Goal: Task Accomplishment & Management: Use online tool/utility

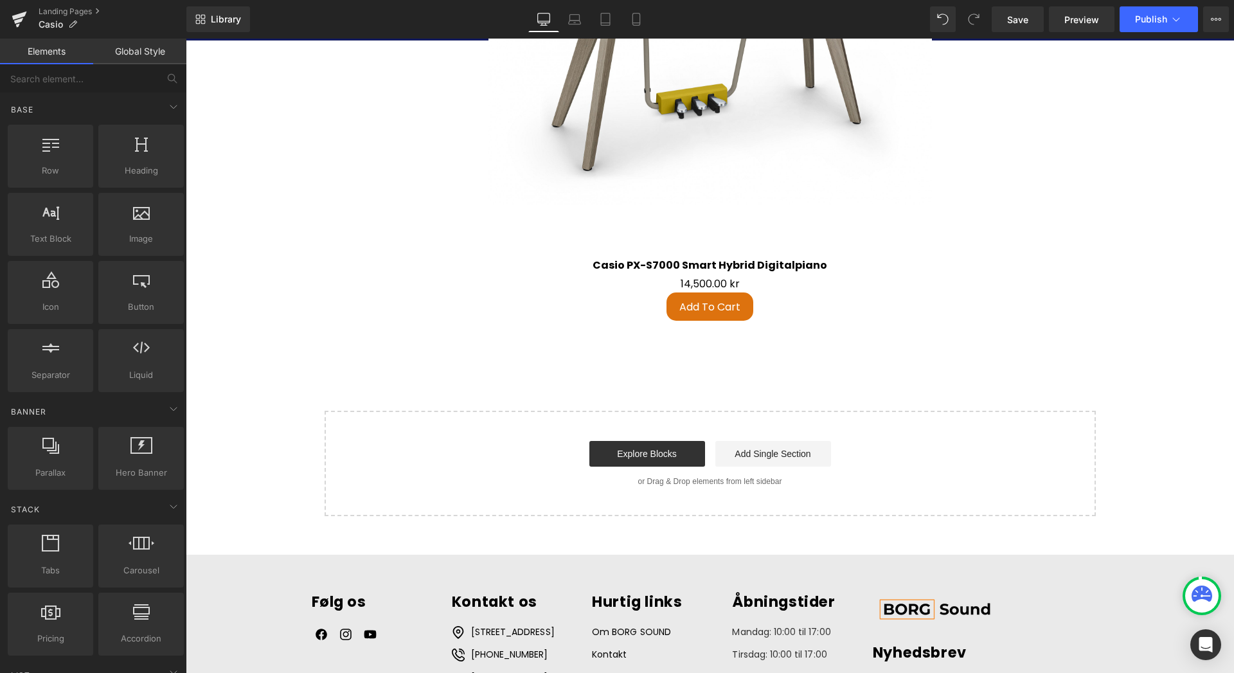
scroll to position [4321, 0]
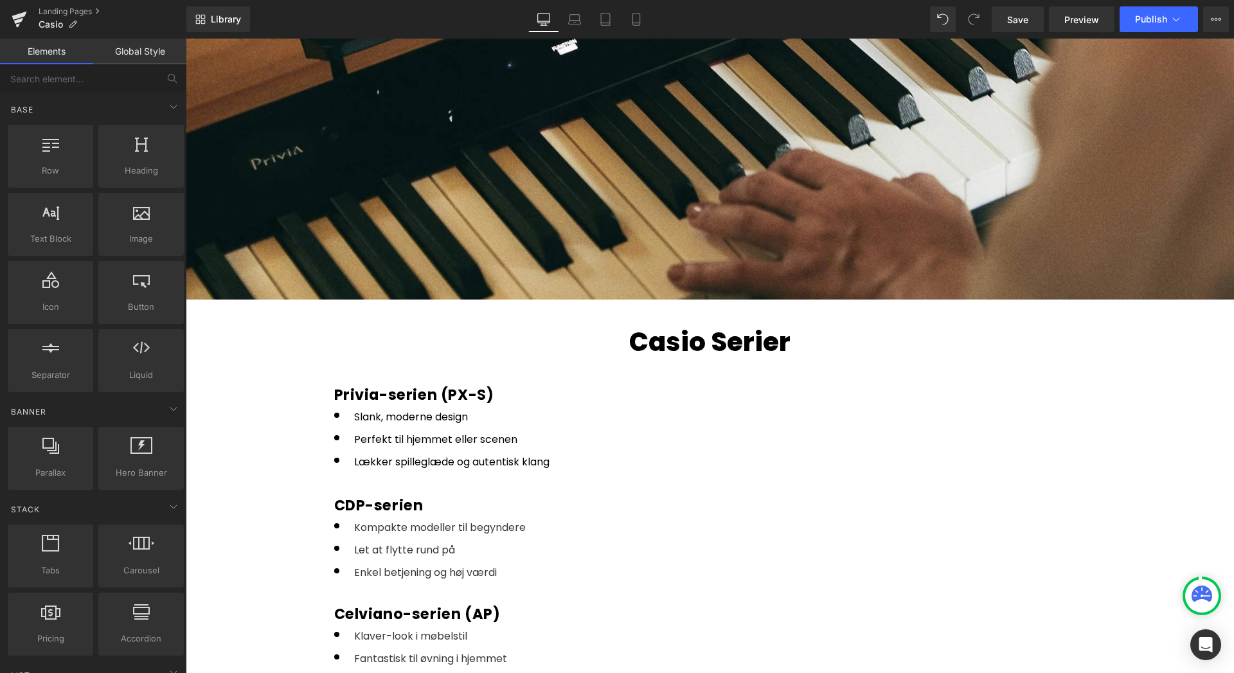
scroll to position [1680, 0]
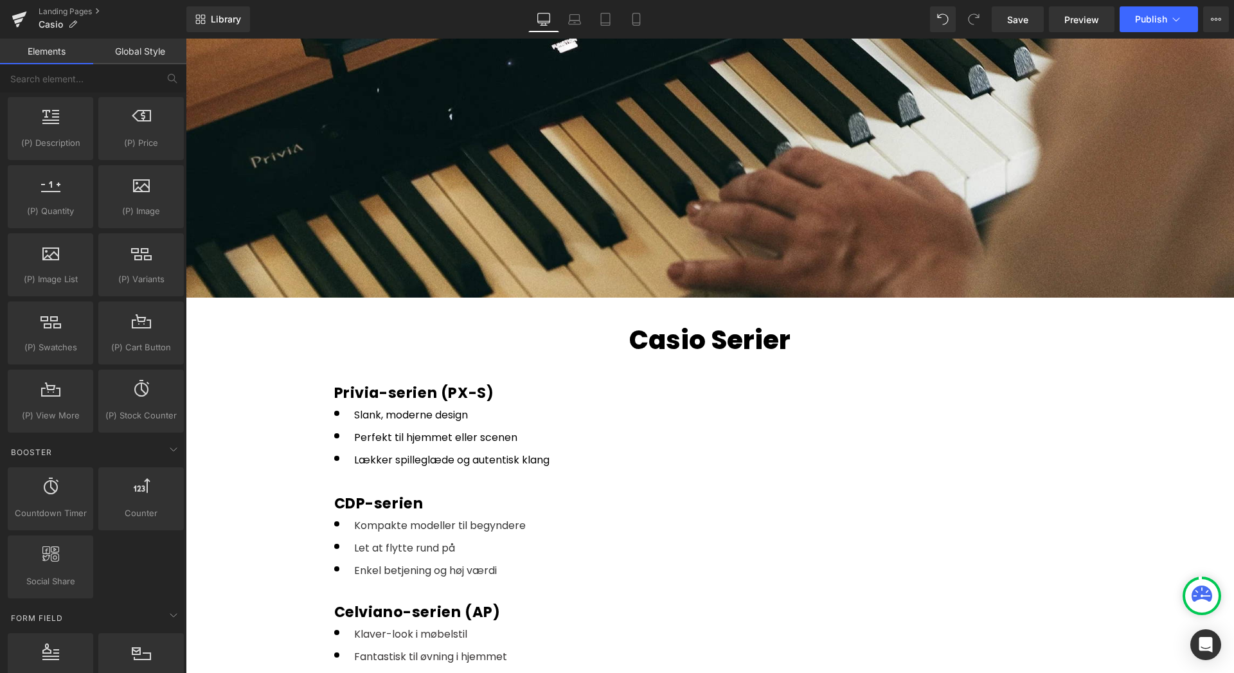
scroll to position [0, 0]
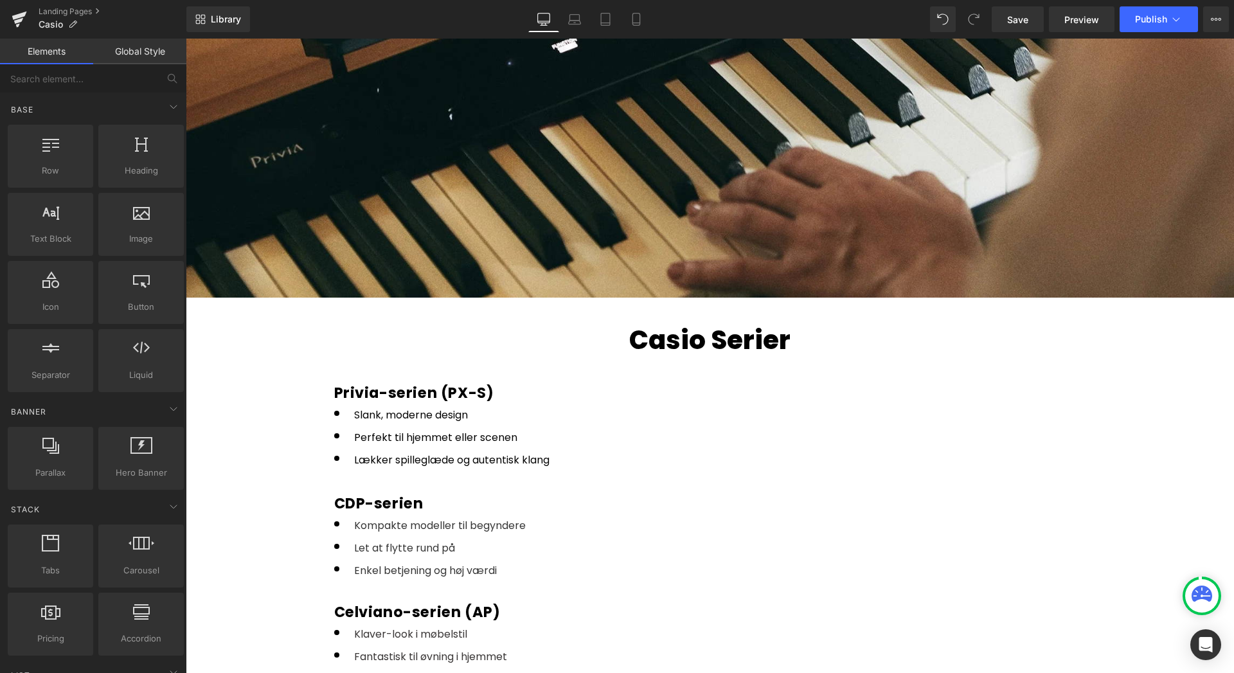
click at [153, 57] on link "Global Style" at bounding box center [139, 52] width 93 height 26
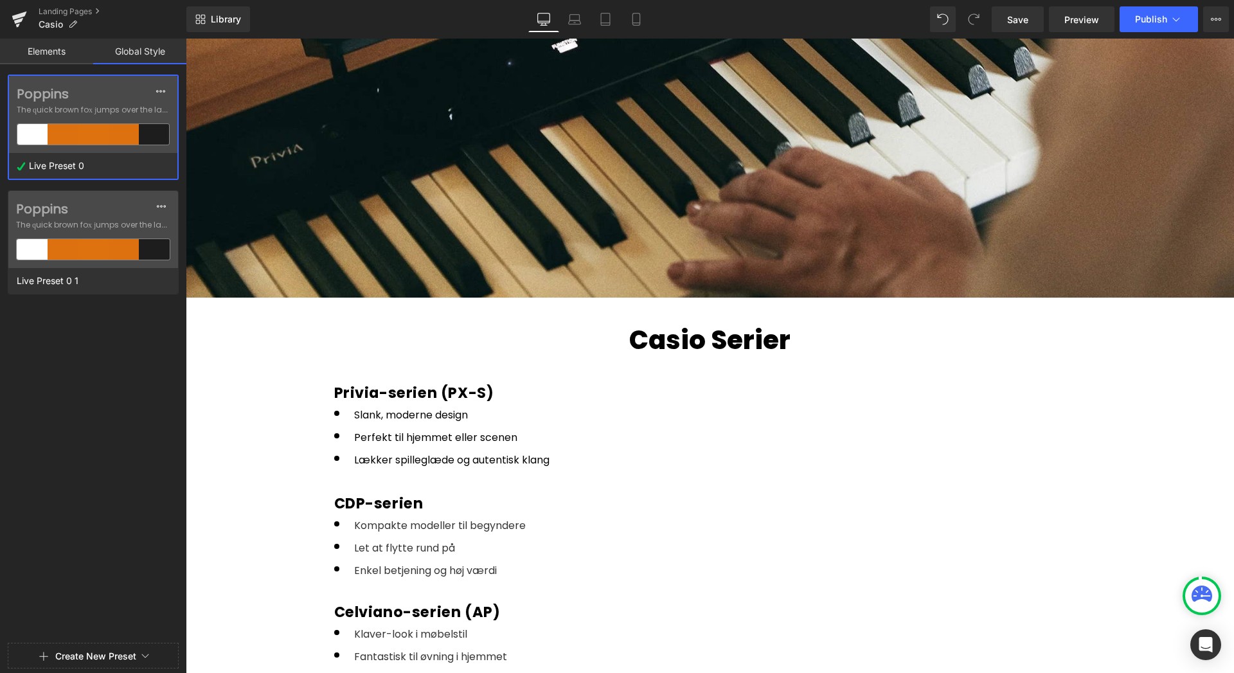
click at [46, 132] on div at bounding box center [32, 134] width 30 height 21
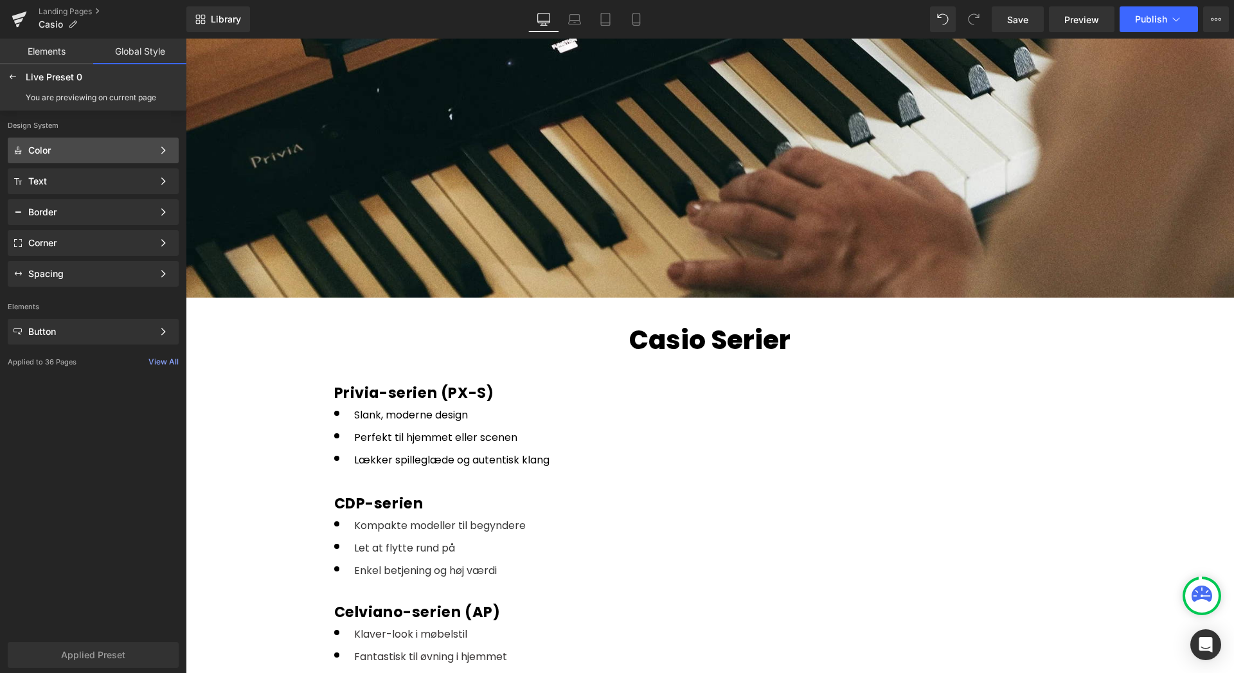
click at [97, 152] on div "Color" at bounding box center [90, 150] width 125 height 10
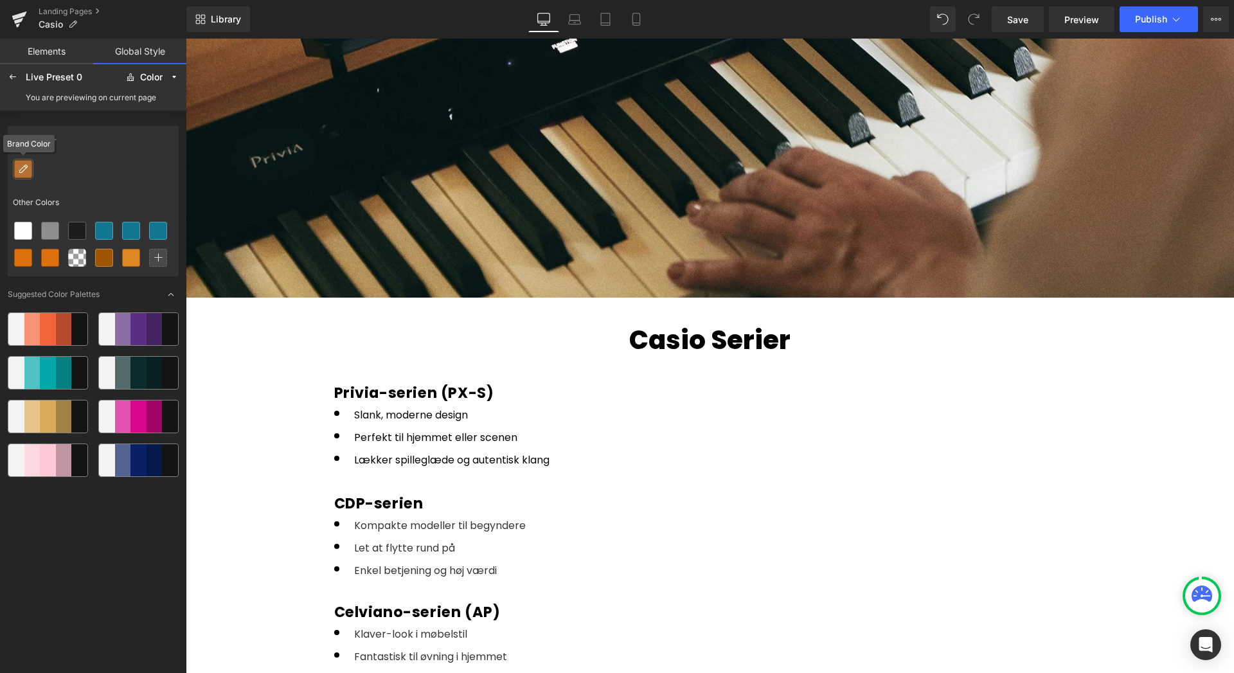
click at [23, 168] on icon at bounding box center [23, 169] width 10 height 10
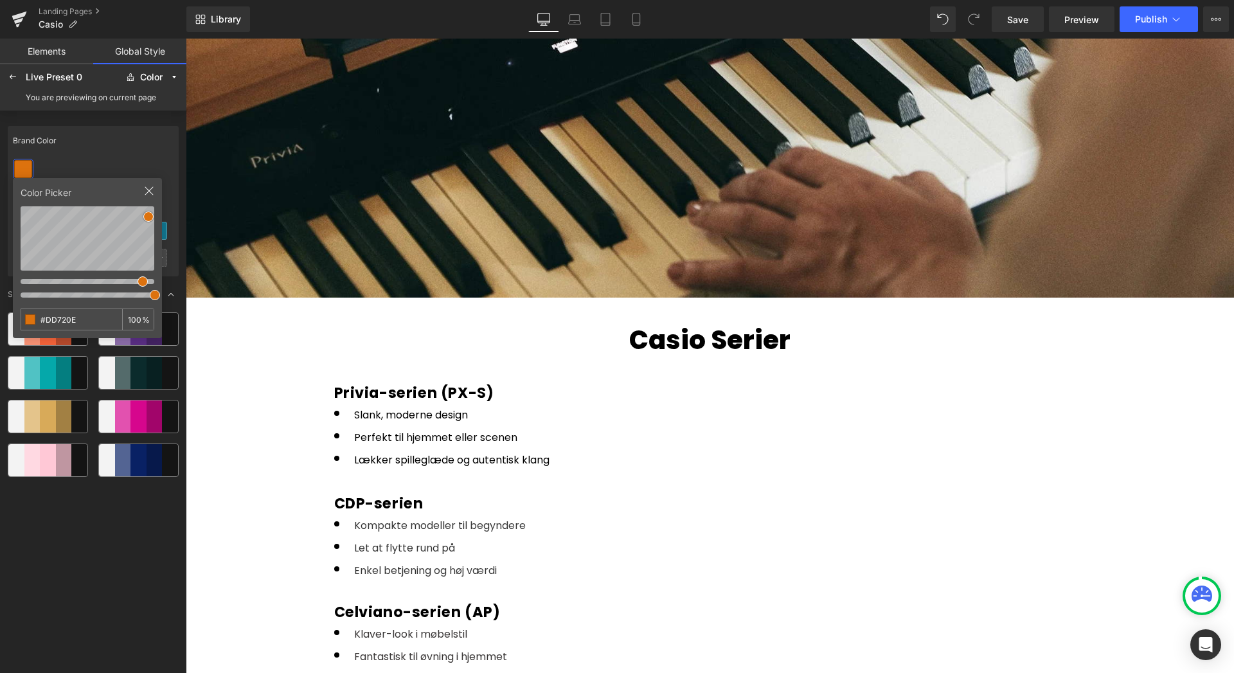
click at [106, 163] on div at bounding box center [93, 169] width 171 height 27
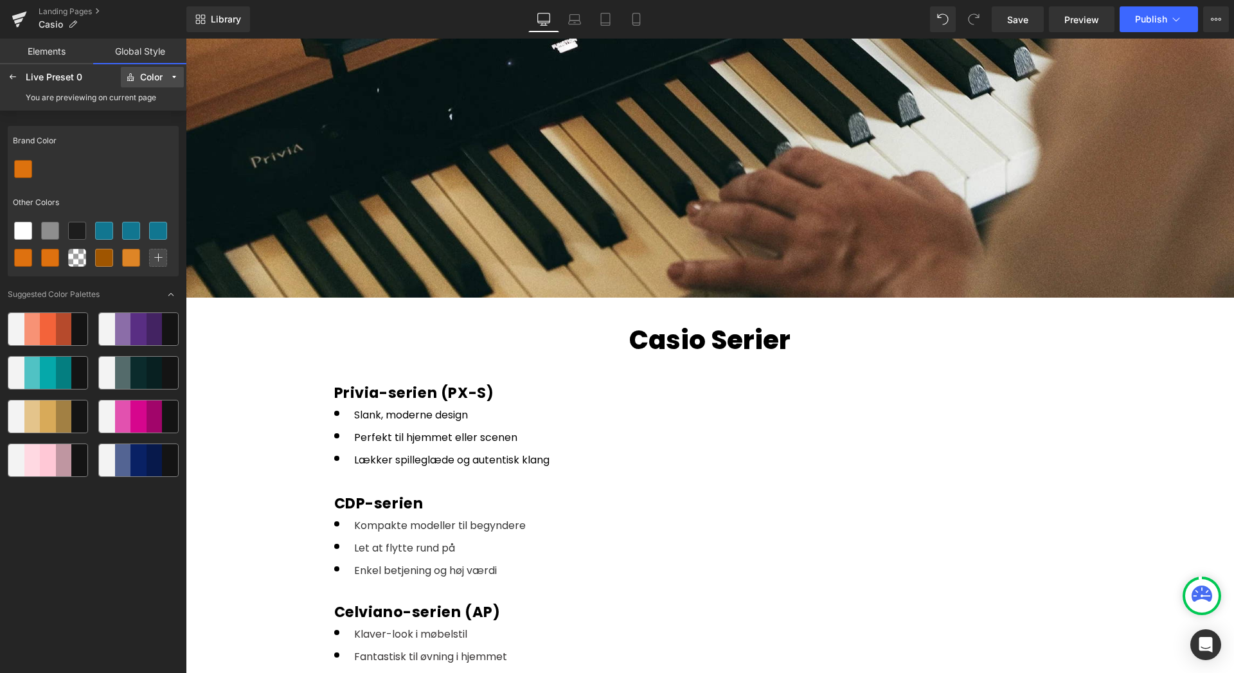
click at [161, 82] on div "Color" at bounding box center [151, 78] width 22 height 10
click at [143, 183] on label "Spacing" at bounding box center [150, 185] width 30 height 9
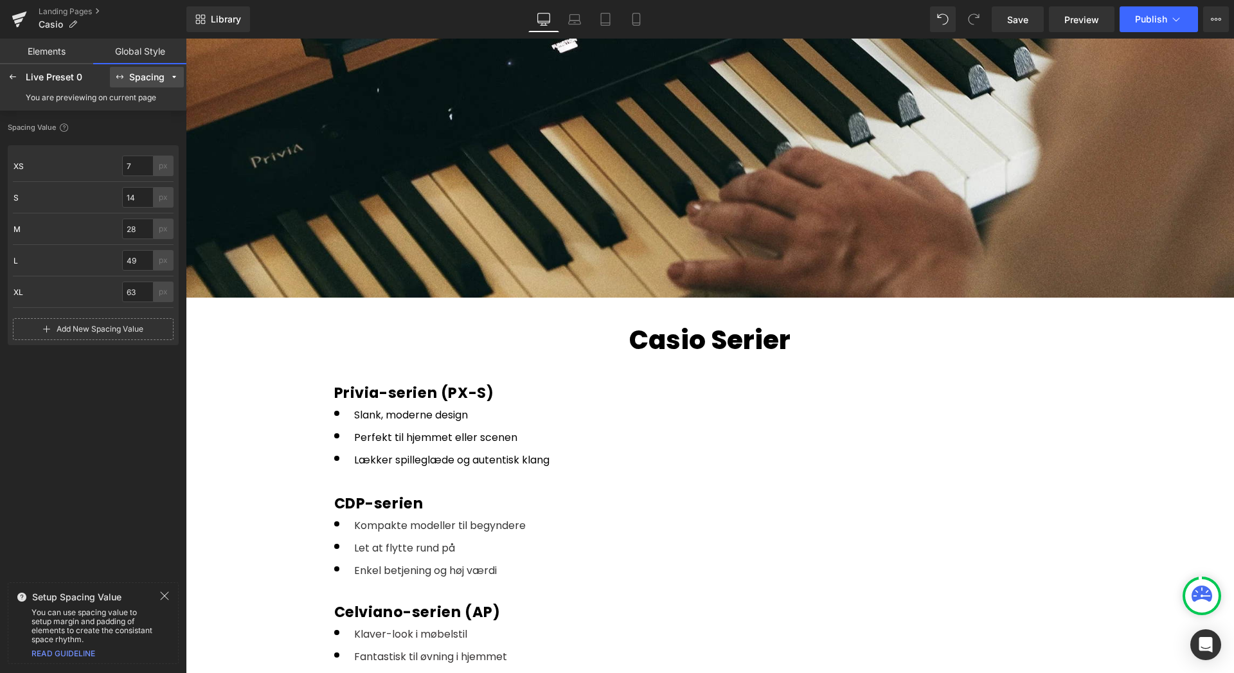
click at [146, 76] on div "Spacing" at bounding box center [146, 78] width 35 height 10
click at [142, 108] on div "Color" at bounding box center [146, 103] width 64 height 21
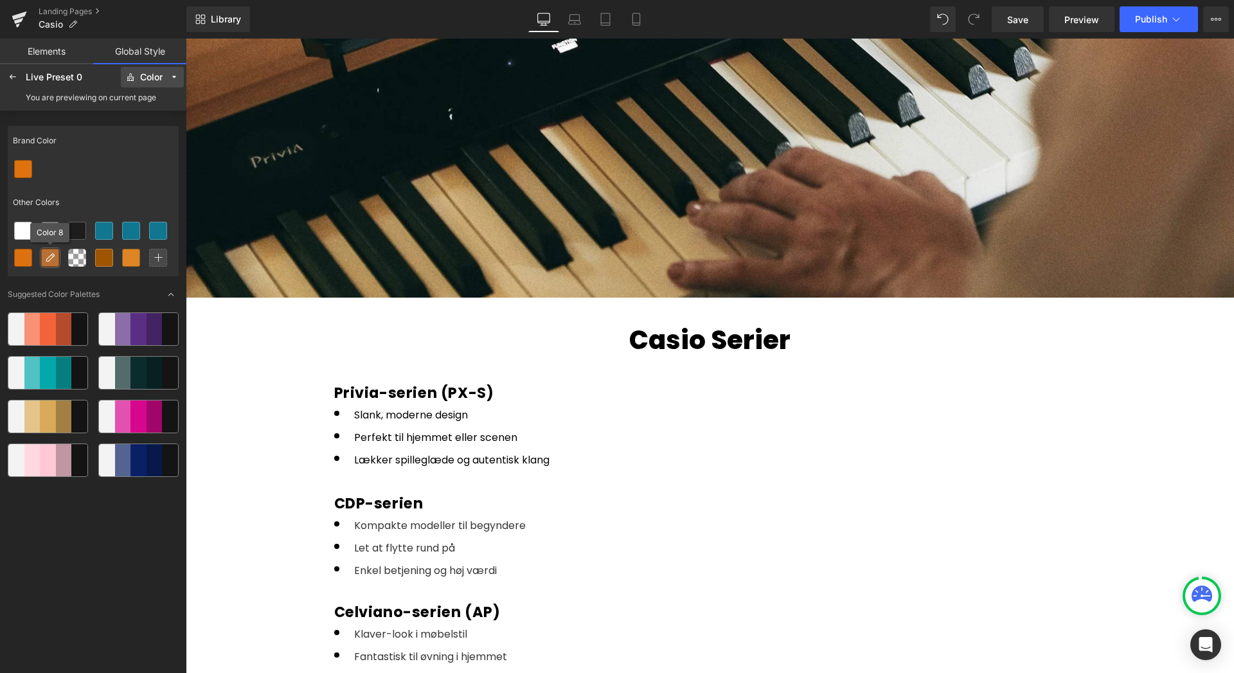
click at [45, 256] on icon at bounding box center [50, 258] width 10 height 10
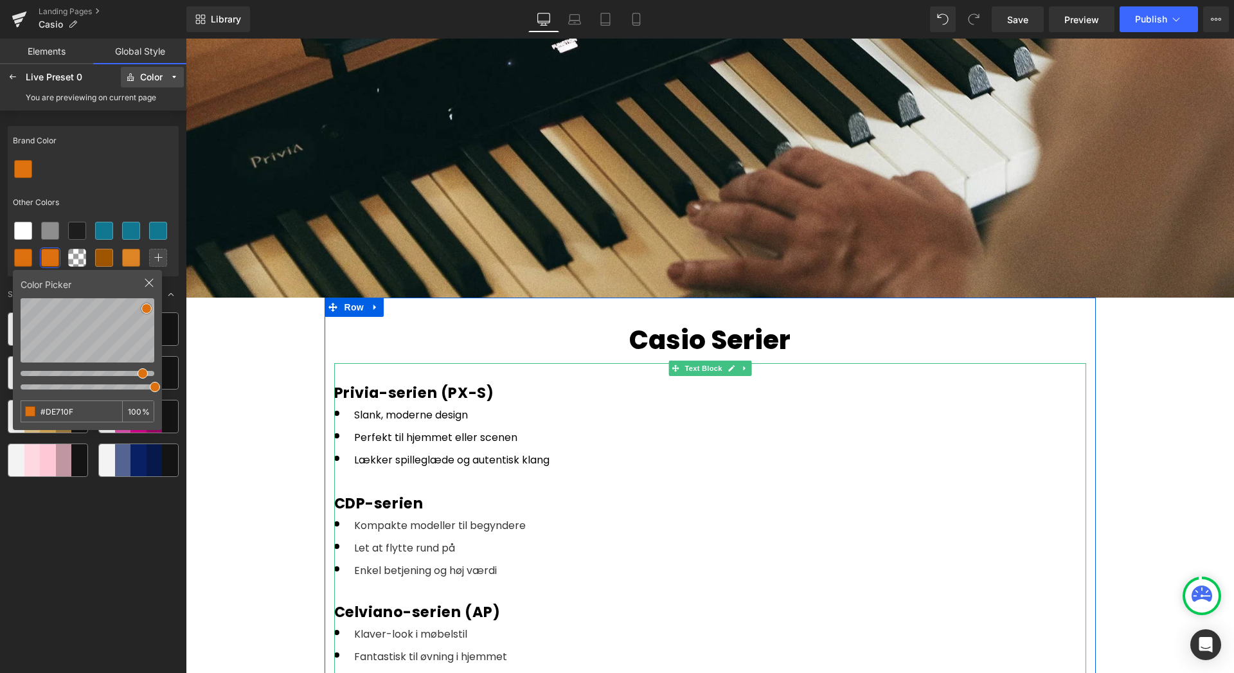
click at [422, 329] on h3 "Casio Serier" at bounding box center [710, 340] width 752 height 46
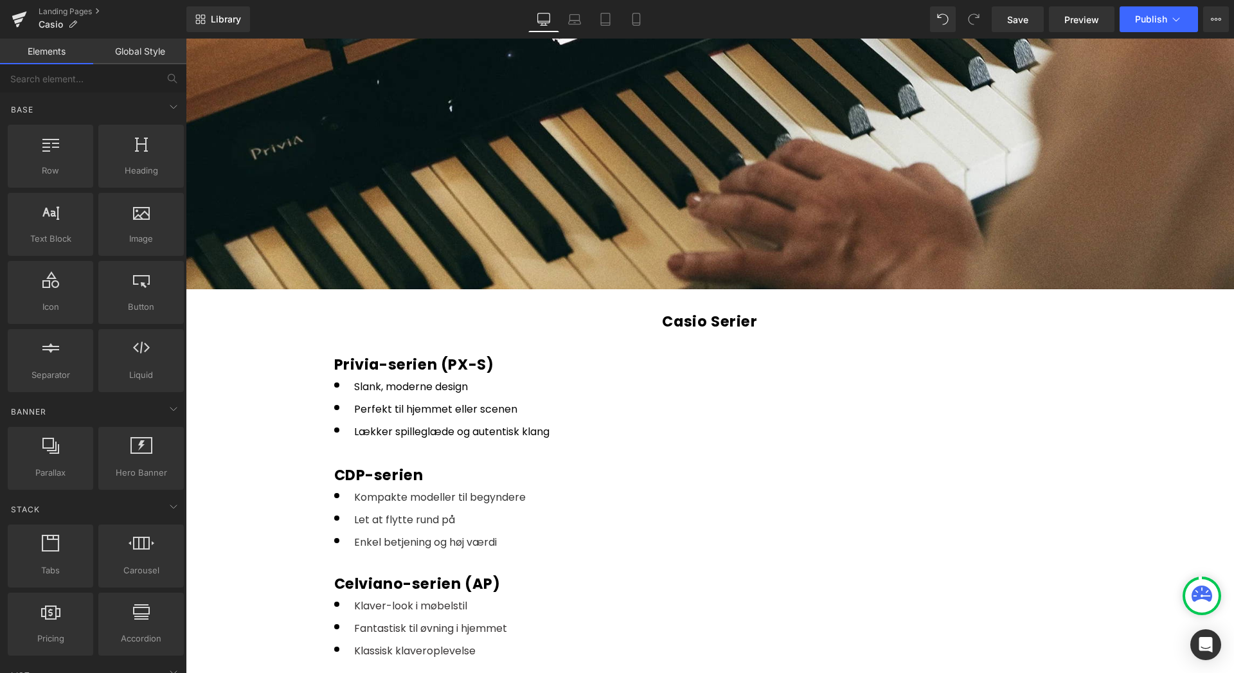
click at [125, 55] on link "Global Style" at bounding box center [139, 52] width 93 height 26
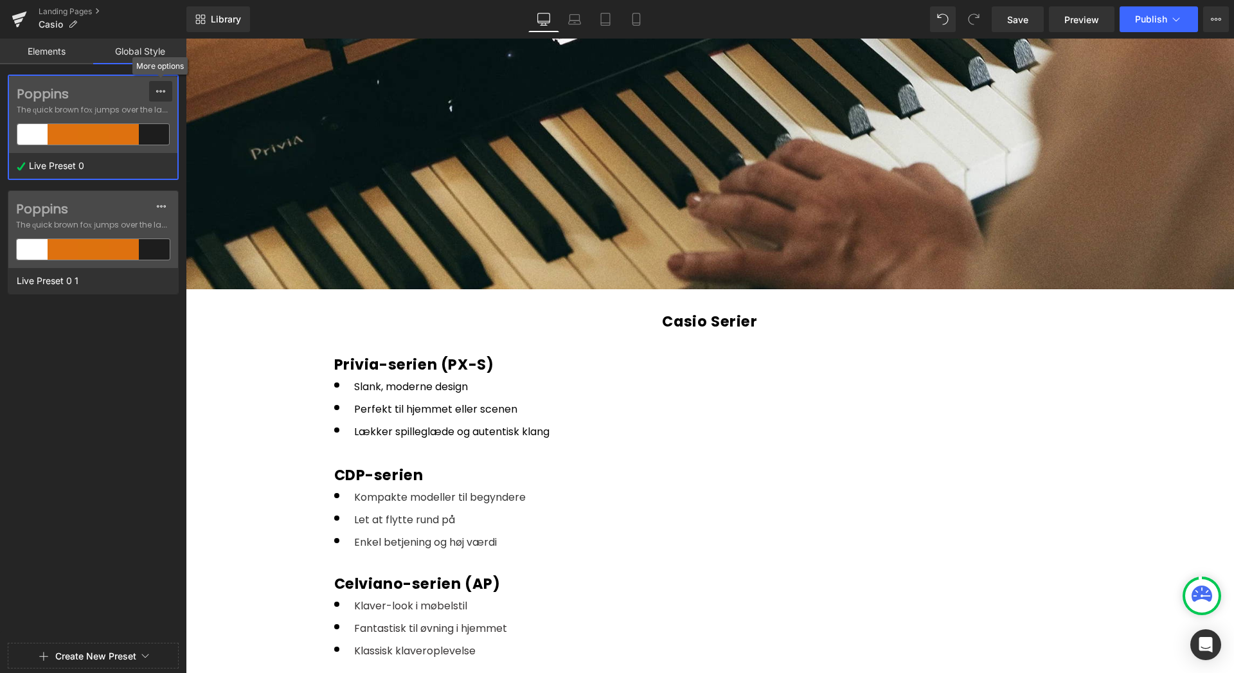
click at [159, 88] on icon at bounding box center [161, 91] width 10 height 10
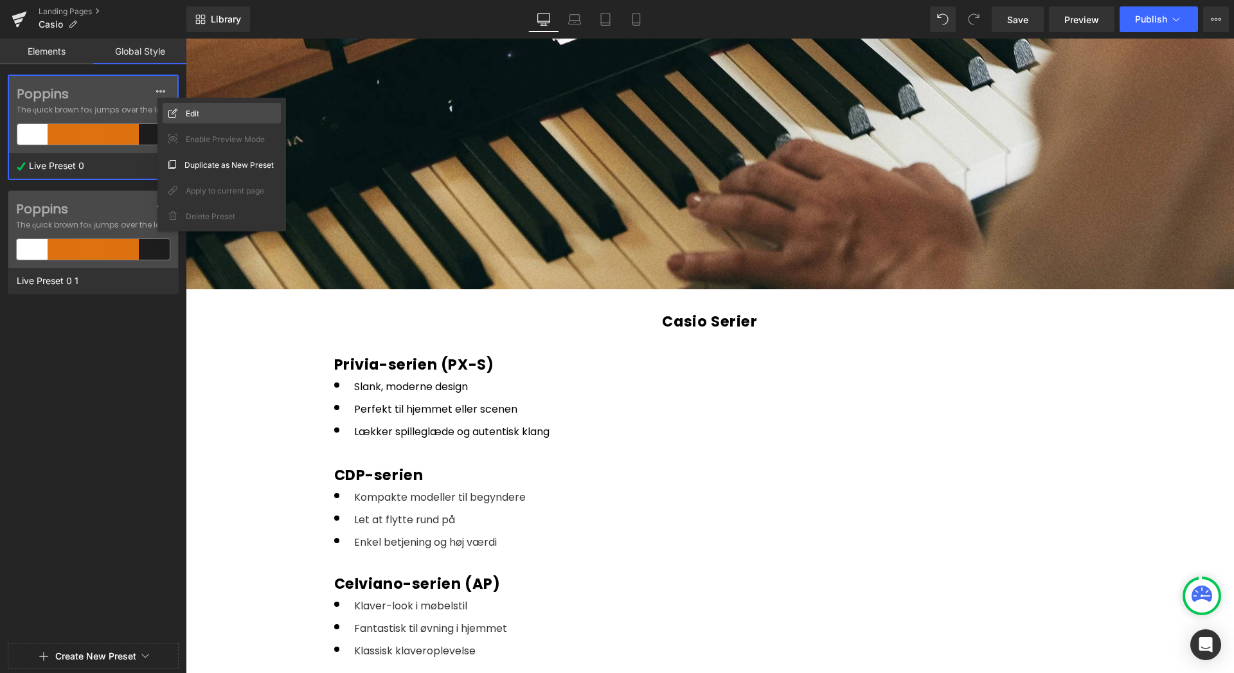
click at [185, 105] on div "Edit" at bounding box center [222, 113] width 118 height 21
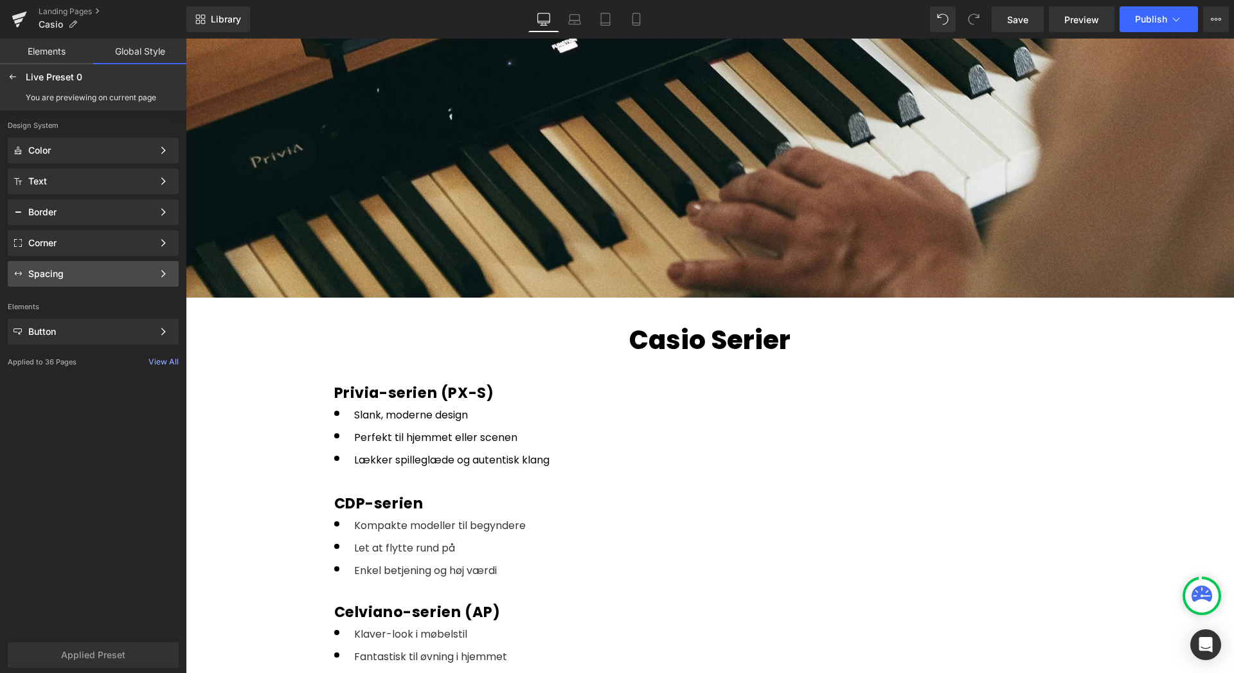
click at [150, 280] on div "Spacing" at bounding box center [93, 274] width 171 height 26
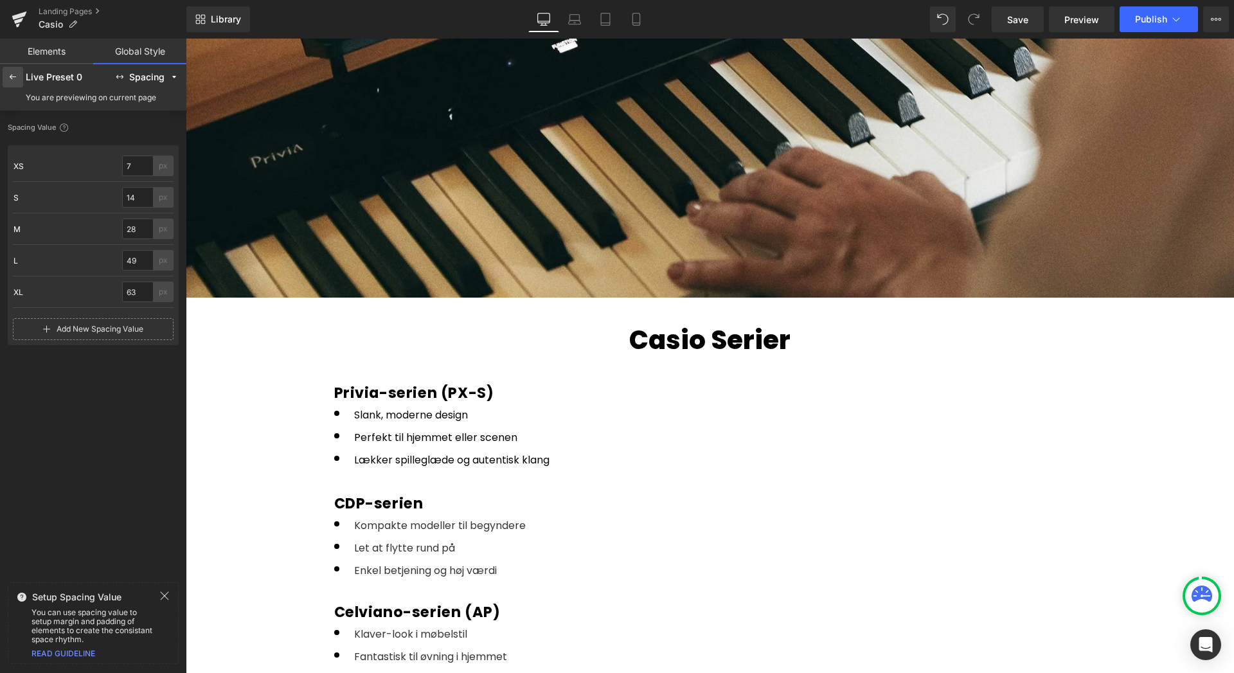
click at [15, 77] on icon at bounding box center [13, 77] width 10 height 10
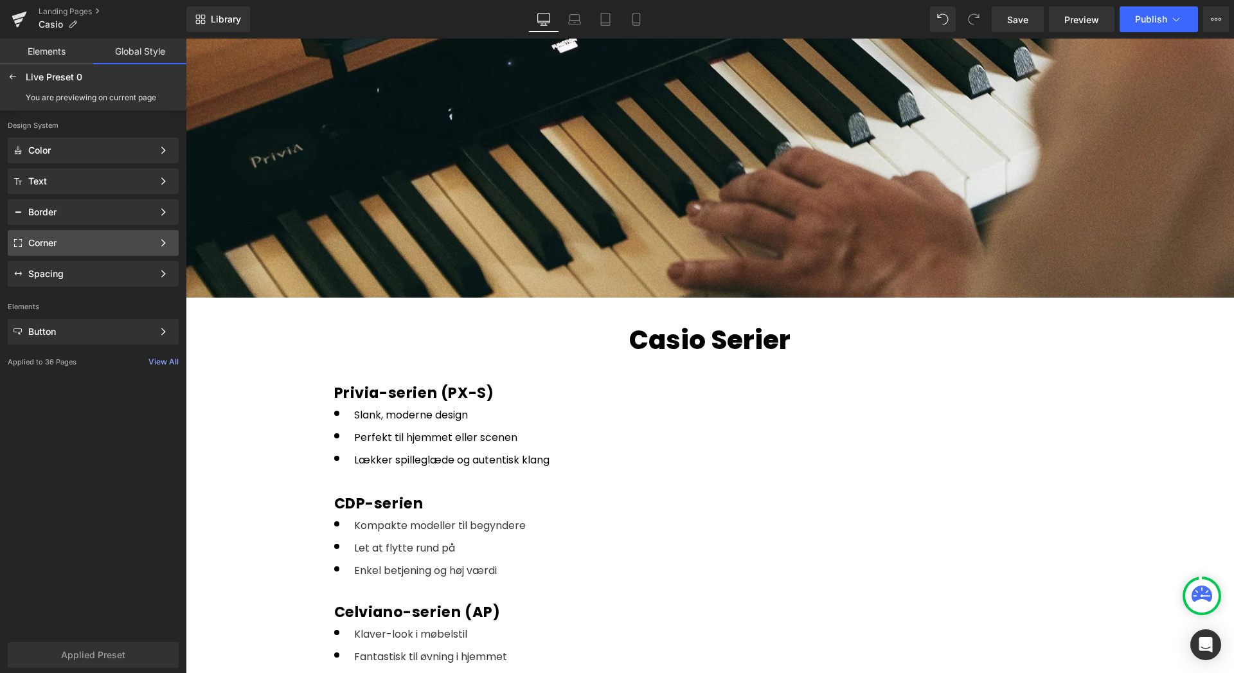
click at [116, 252] on div "Corner" at bounding box center [93, 243] width 171 height 26
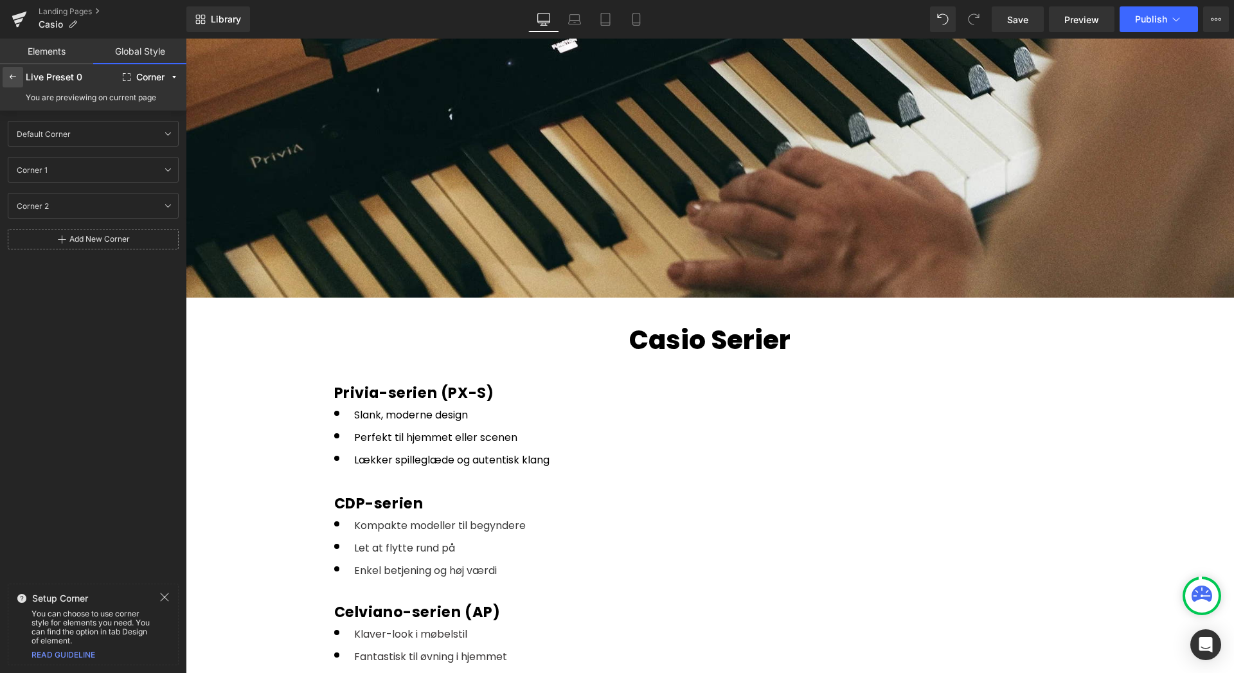
click at [19, 76] on div at bounding box center [13, 77] width 21 height 21
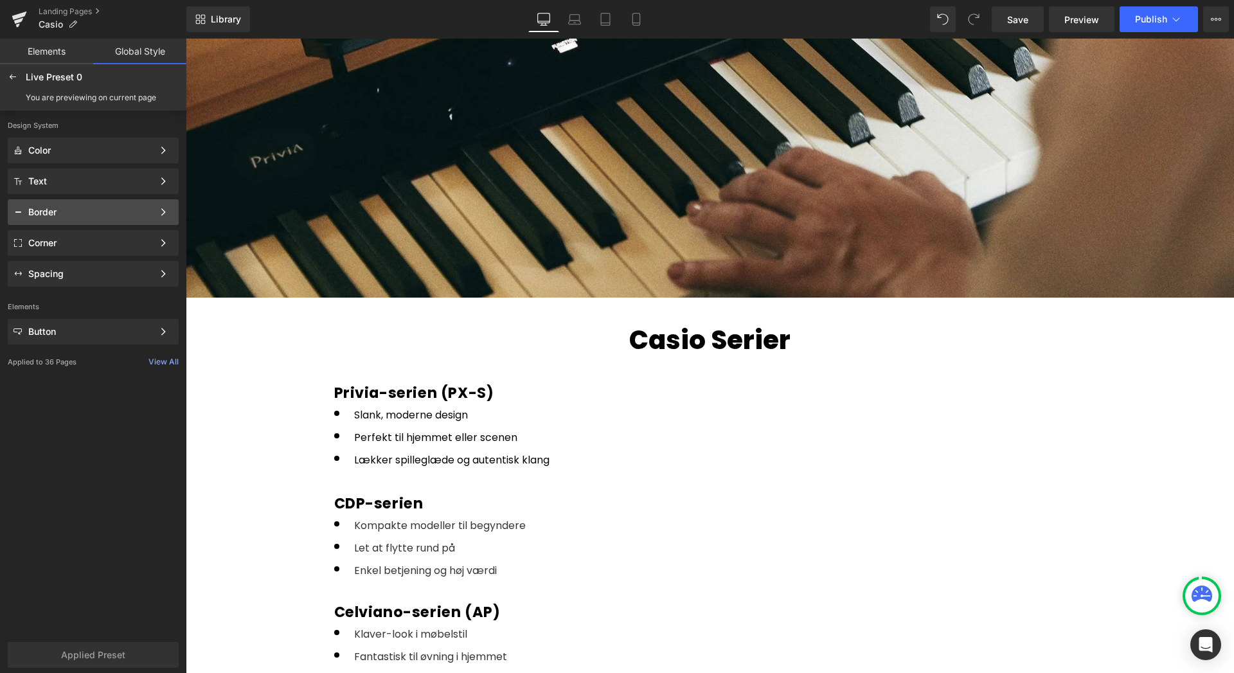
click at [87, 211] on div "Border" at bounding box center [90, 212] width 125 height 10
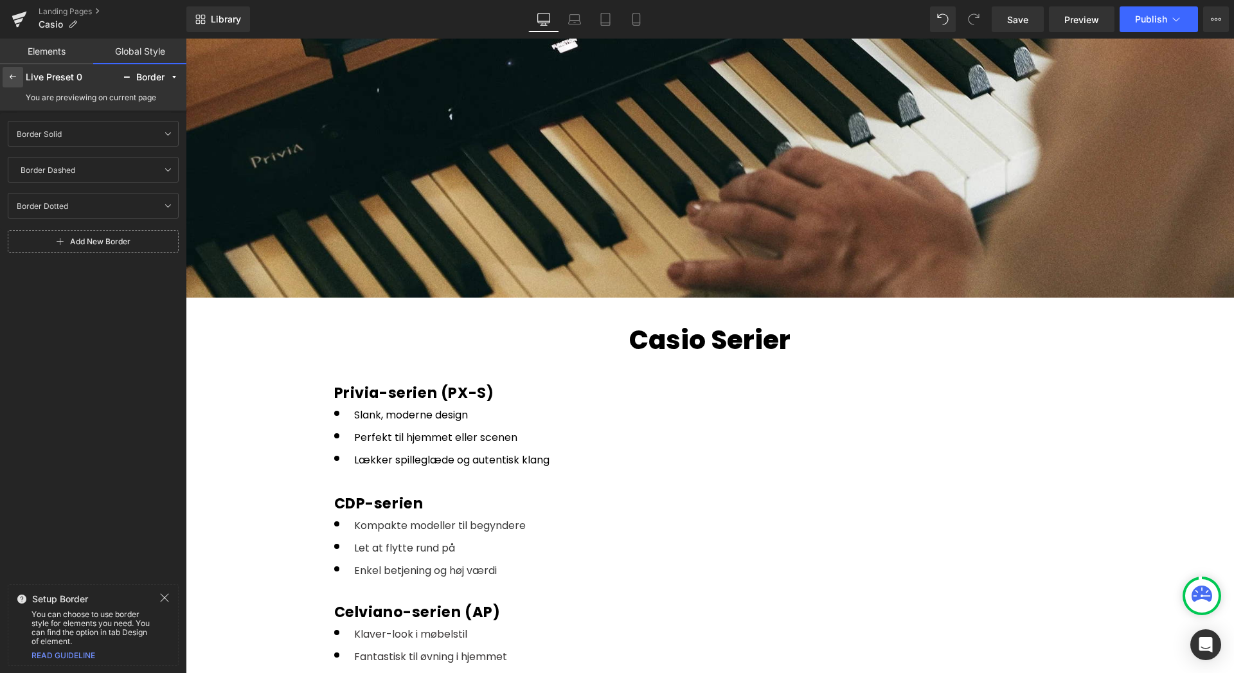
click at [13, 76] on icon at bounding box center [13, 77] width 10 height 10
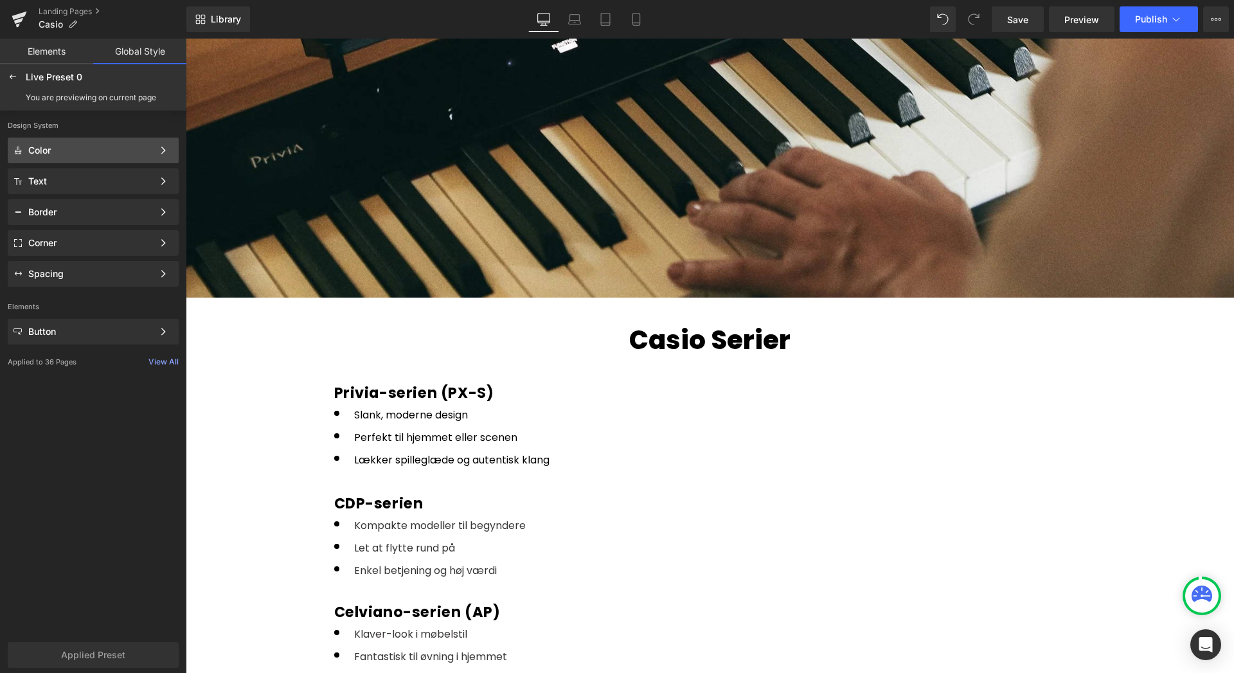
click at [63, 147] on div "Color" at bounding box center [90, 150] width 125 height 10
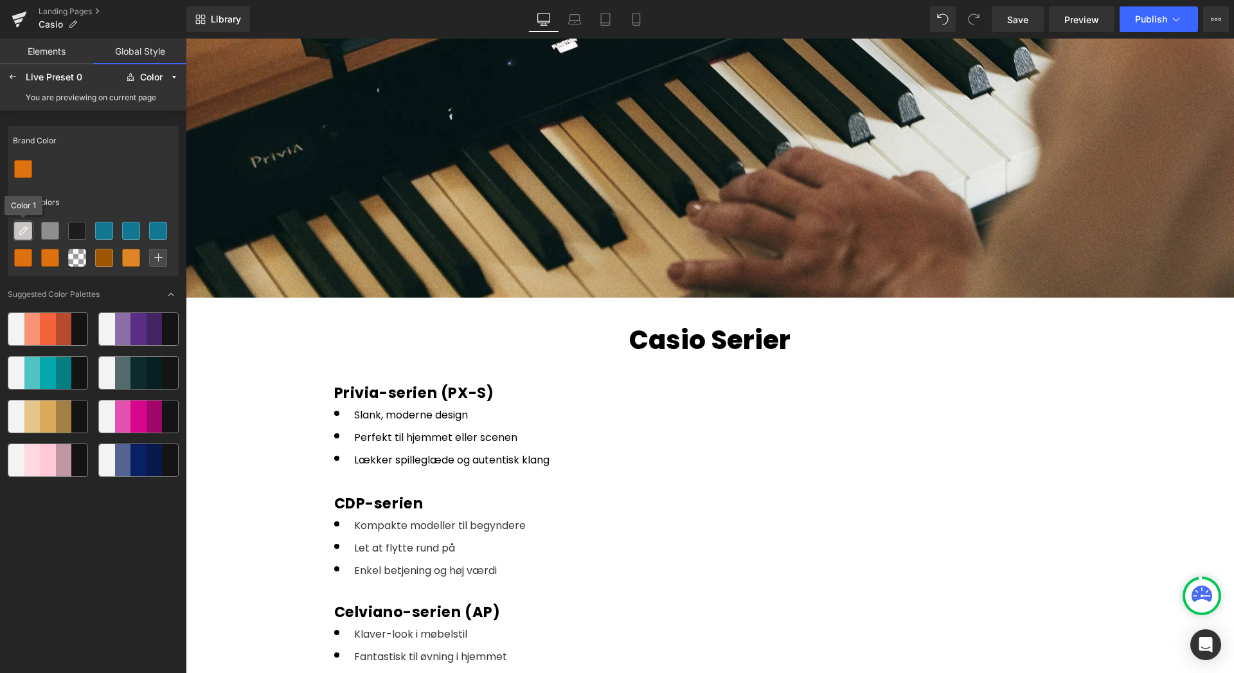
click at [26, 231] on icon at bounding box center [23, 231] width 10 height 10
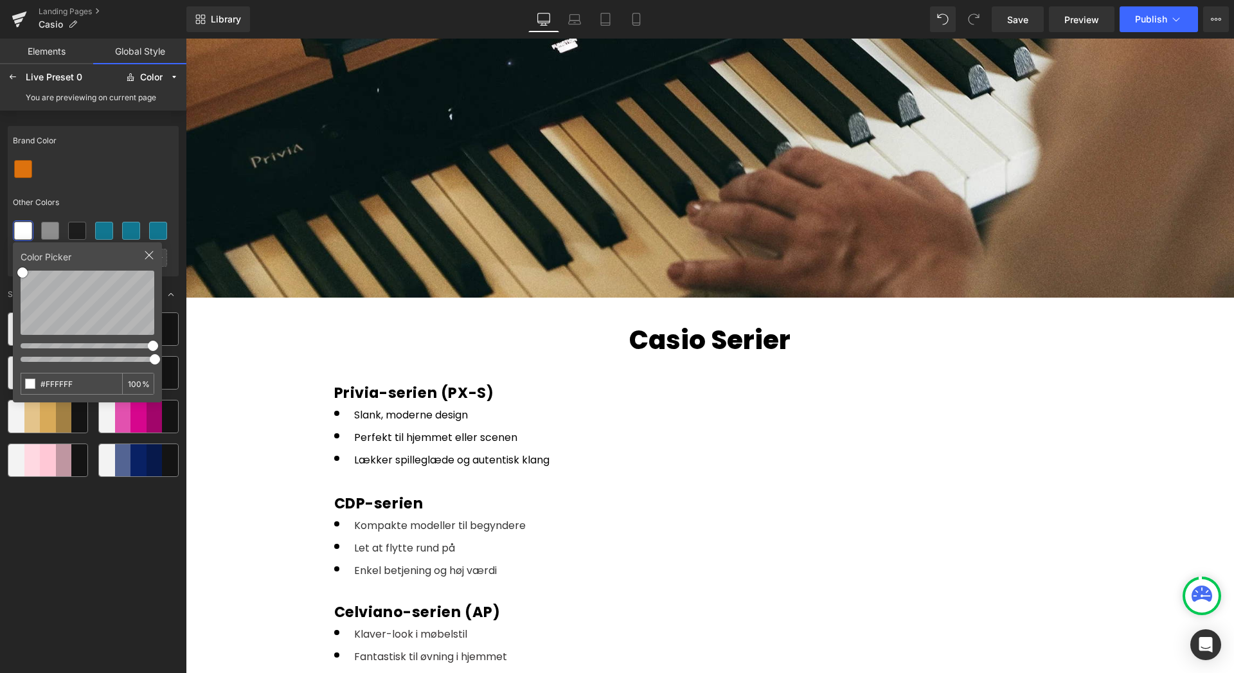
click at [122, 193] on div "Other Colors" at bounding box center [93, 203] width 171 height 30
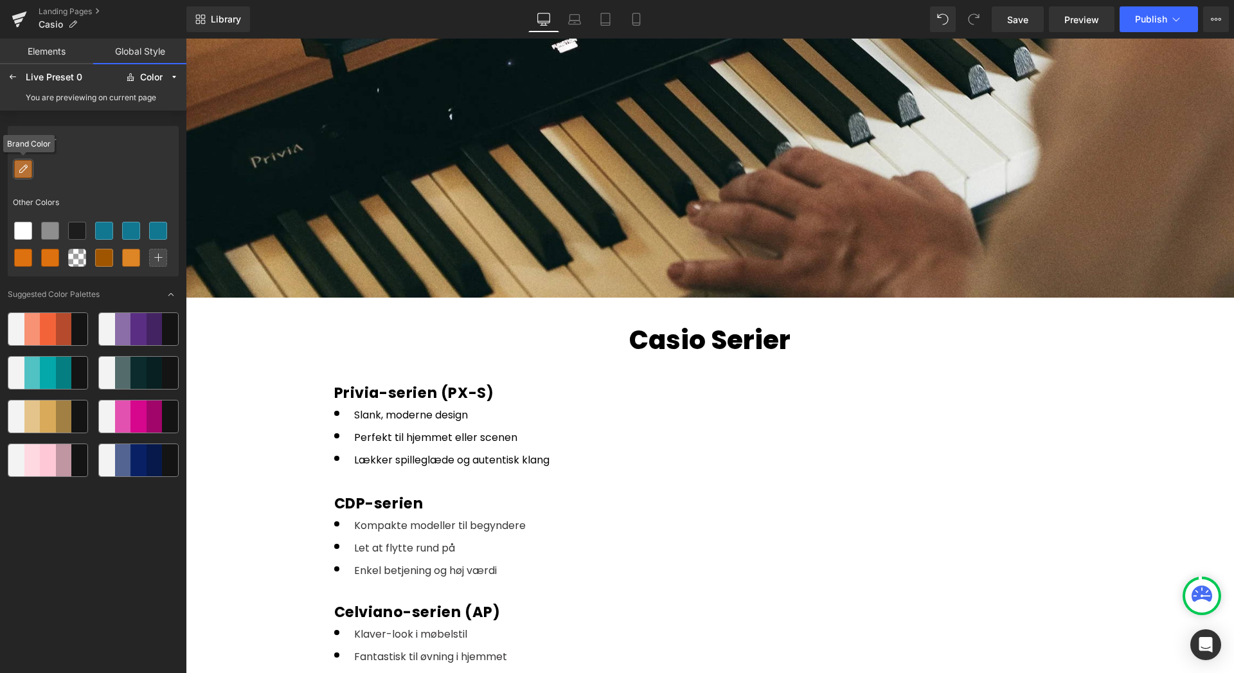
click at [24, 173] on icon at bounding box center [23, 169] width 10 height 10
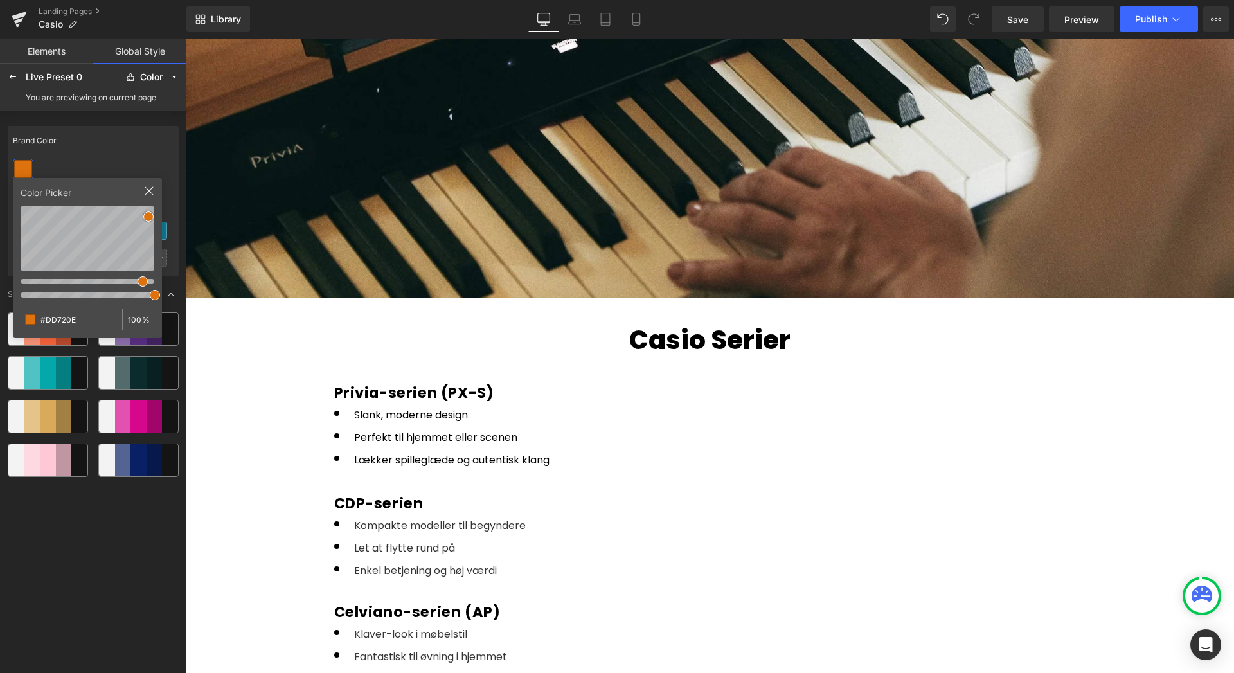
drag, startPoint x: 82, startPoint y: 319, endPoint x: 30, endPoint y: 317, distance: 52.1
click at [30, 317] on div "#DD720E 100 %" at bounding box center [88, 319] width 134 height 22
click at [87, 149] on div "Brand Color" at bounding box center [93, 141] width 171 height 30
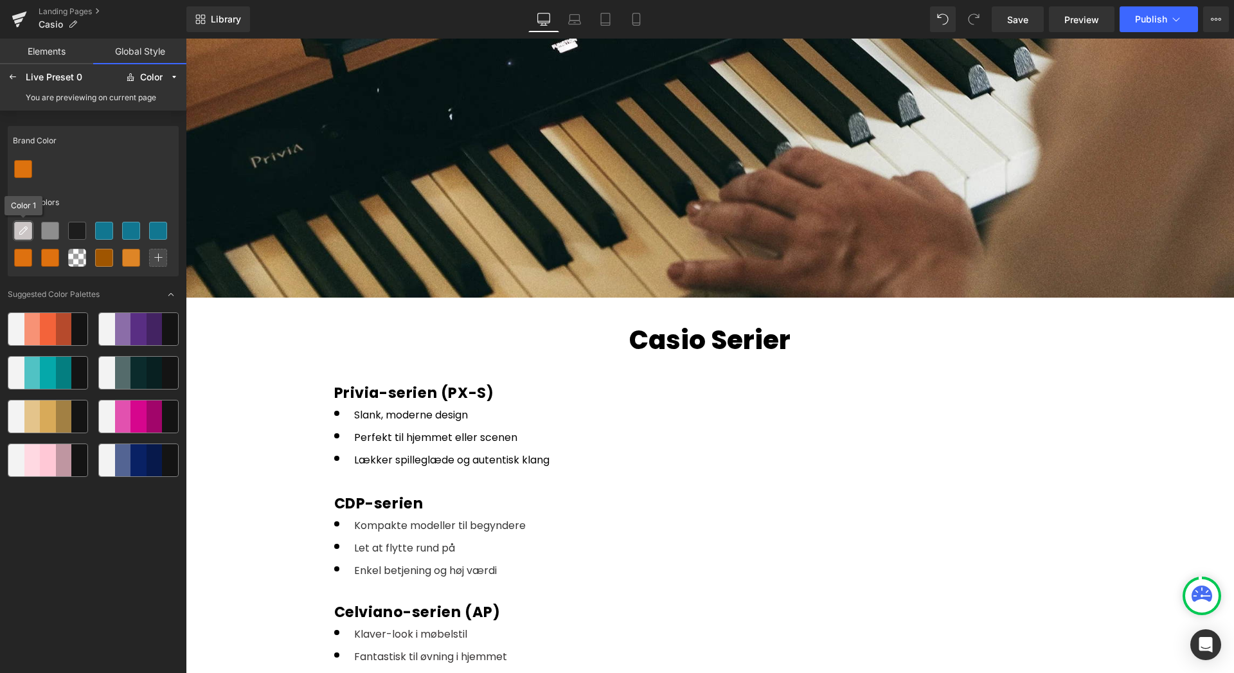
click at [25, 231] on icon at bounding box center [23, 231] width 10 height 10
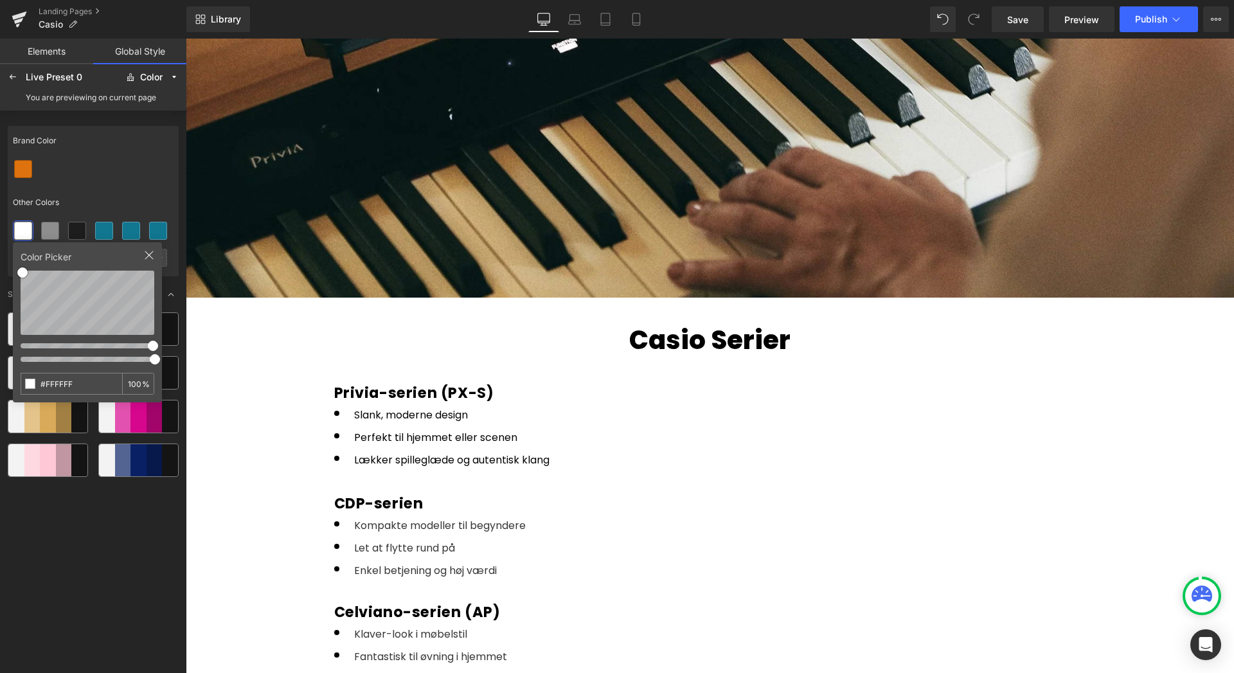
drag, startPoint x: 87, startPoint y: 385, endPoint x: 13, endPoint y: 378, distance: 74.8
click at [13, 378] on div "Color Picker #FFFFFF 100 %" at bounding box center [87, 322] width 149 height 160
type input "#DD720E"
click at [116, 172] on div at bounding box center [93, 169] width 171 height 27
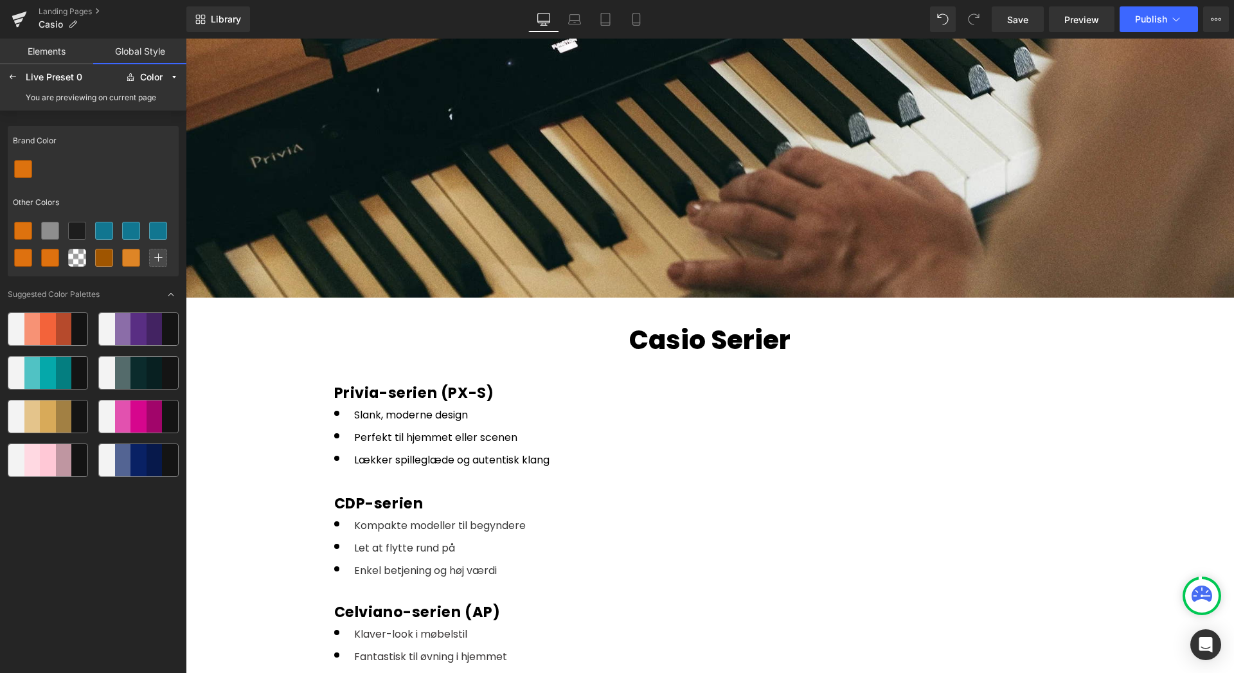
click at [114, 285] on div "Brand Color Other Colors Suggested Color Palettes" at bounding box center [93, 396] width 171 height 550
click at [77, 263] on div at bounding box center [77, 257] width 17 height 17
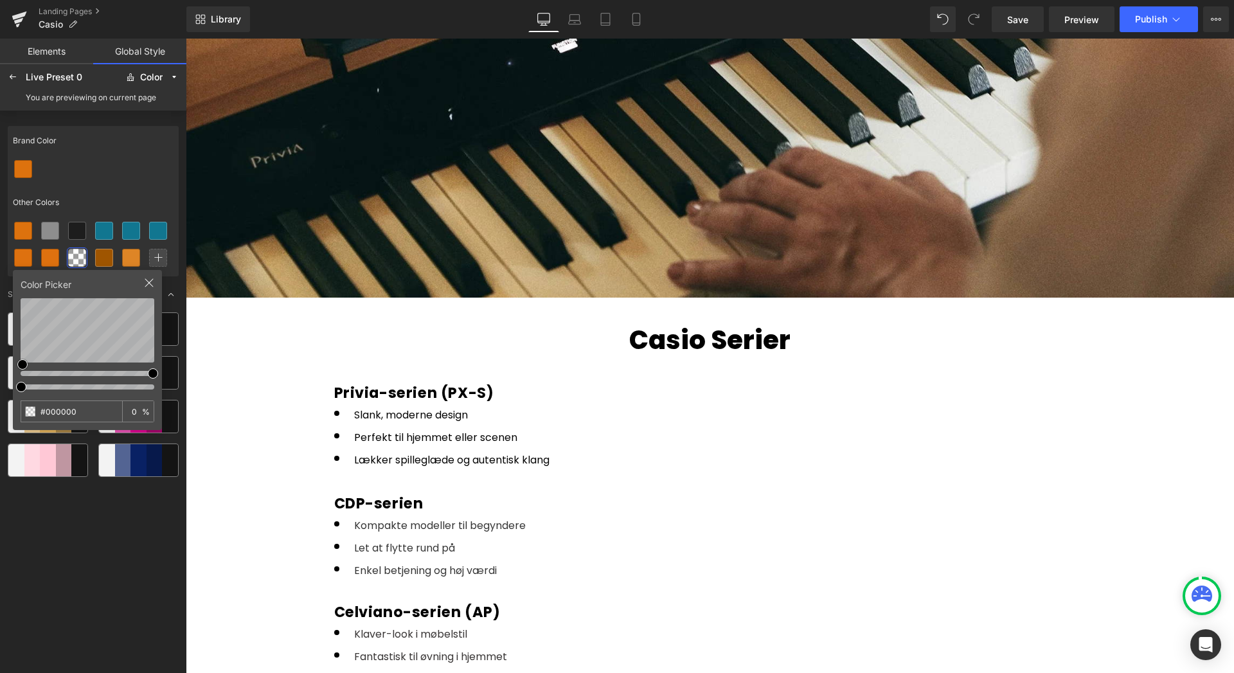
drag, startPoint x: 80, startPoint y: 411, endPoint x: 10, endPoint y: 413, distance: 70.7
click at [10, 412] on div "Brand Color Other Colors Color Picker #000000 0 % Suggested Color Palettes" at bounding box center [93, 396] width 171 height 550
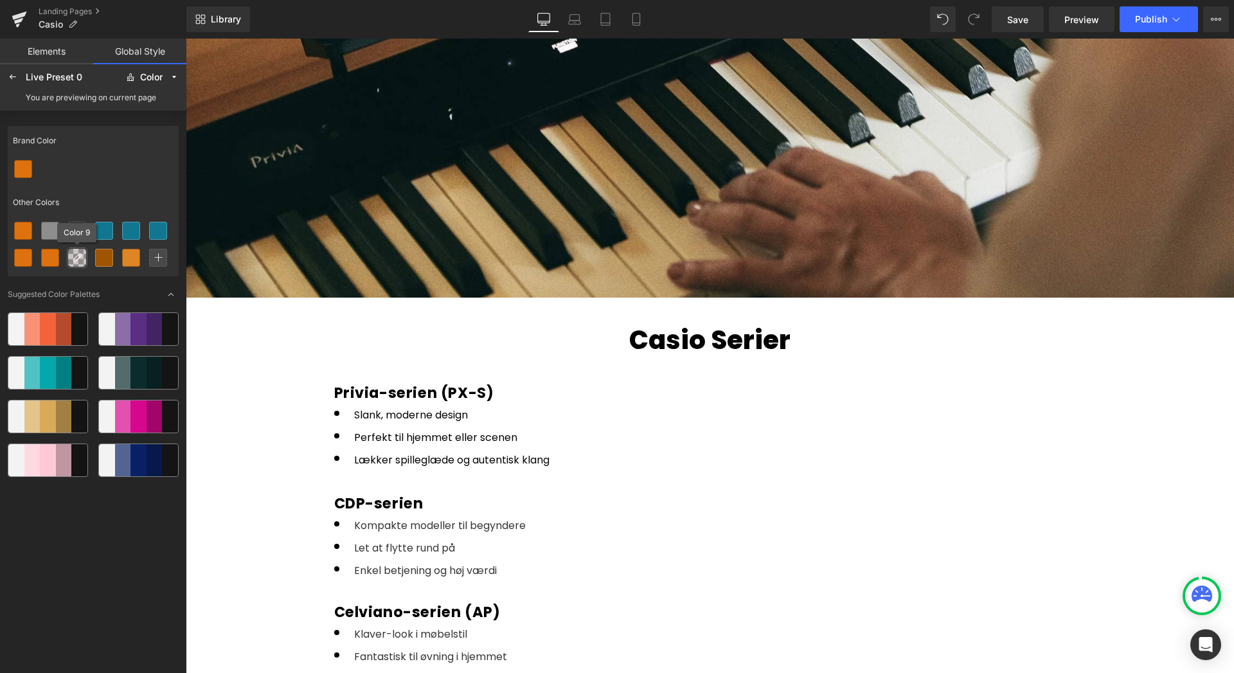
click at [74, 257] on icon at bounding box center [77, 258] width 10 height 10
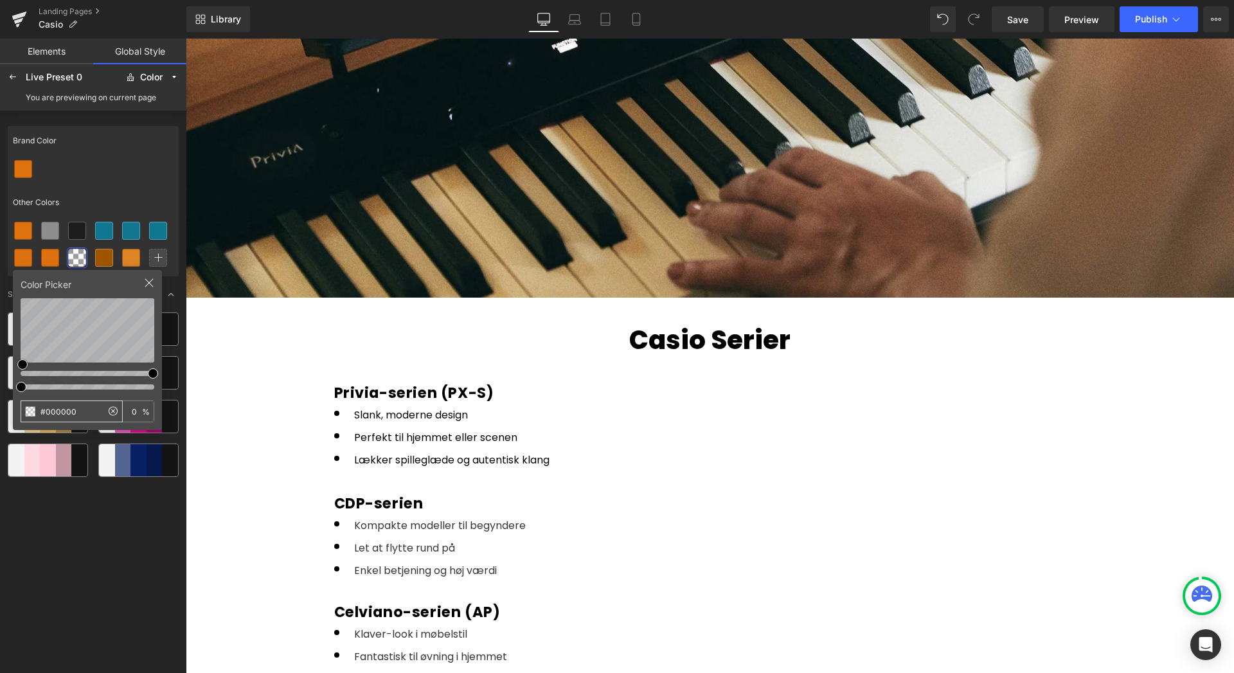
click at [86, 422] on div "Color Picker #000000 0 %" at bounding box center [87, 350] width 149 height 160
drag, startPoint x: 86, startPoint y: 413, endPoint x: 37, endPoint y: 415, distance: 48.9
click at [37, 415] on input "#000000" at bounding box center [61, 411] width 80 height 21
type input "#DD720E"
type input "100"
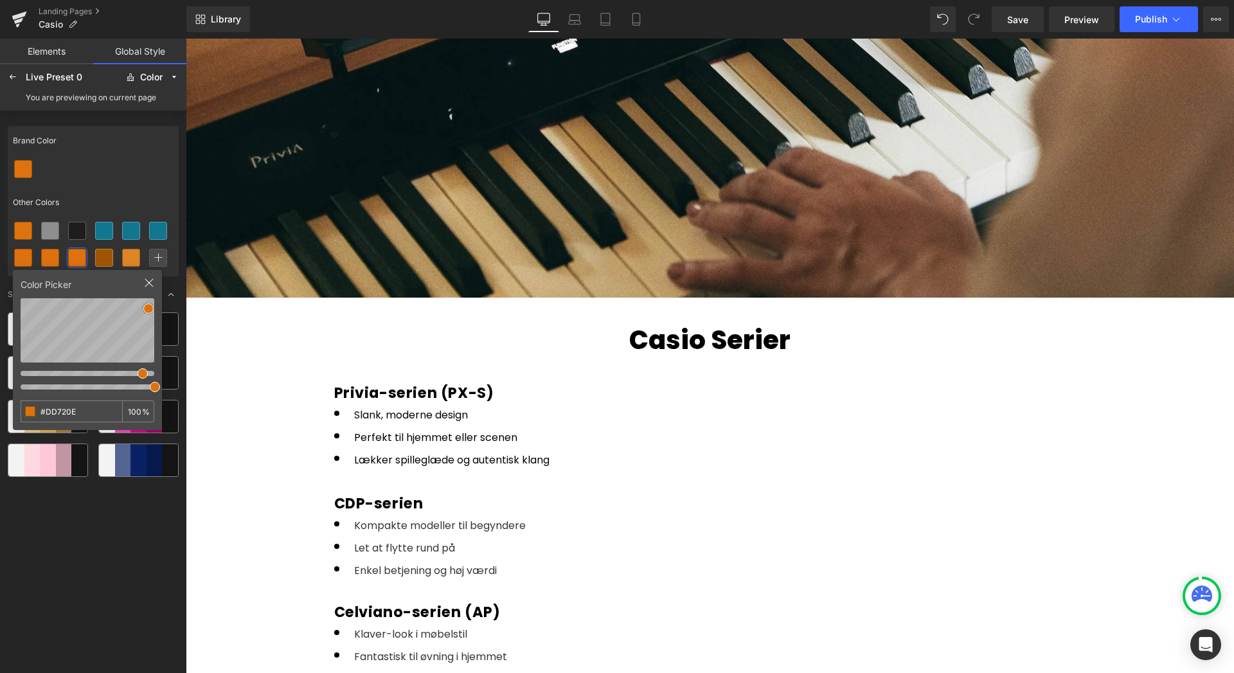
click at [132, 163] on div at bounding box center [93, 169] width 171 height 27
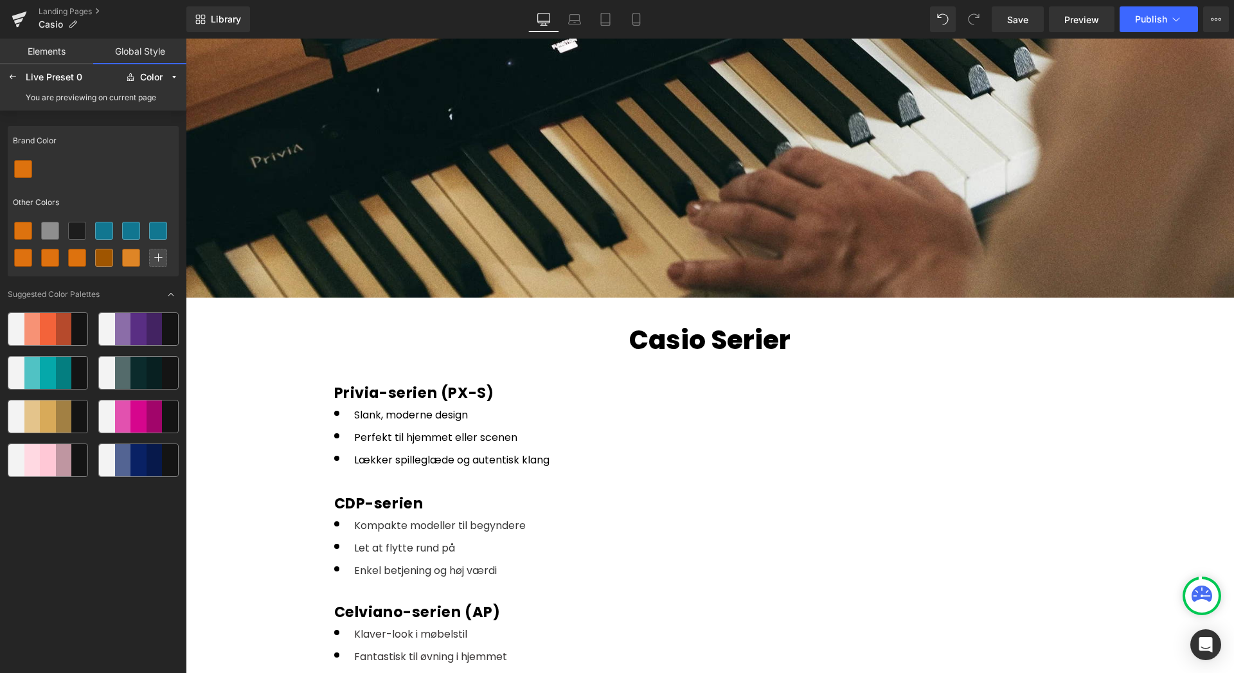
click at [104, 184] on div "Brand Color Other Colors" at bounding box center [93, 201] width 171 height 150
click at [46, 54] on link "Elements" at bounding box center [46, 52] width 93 height 26
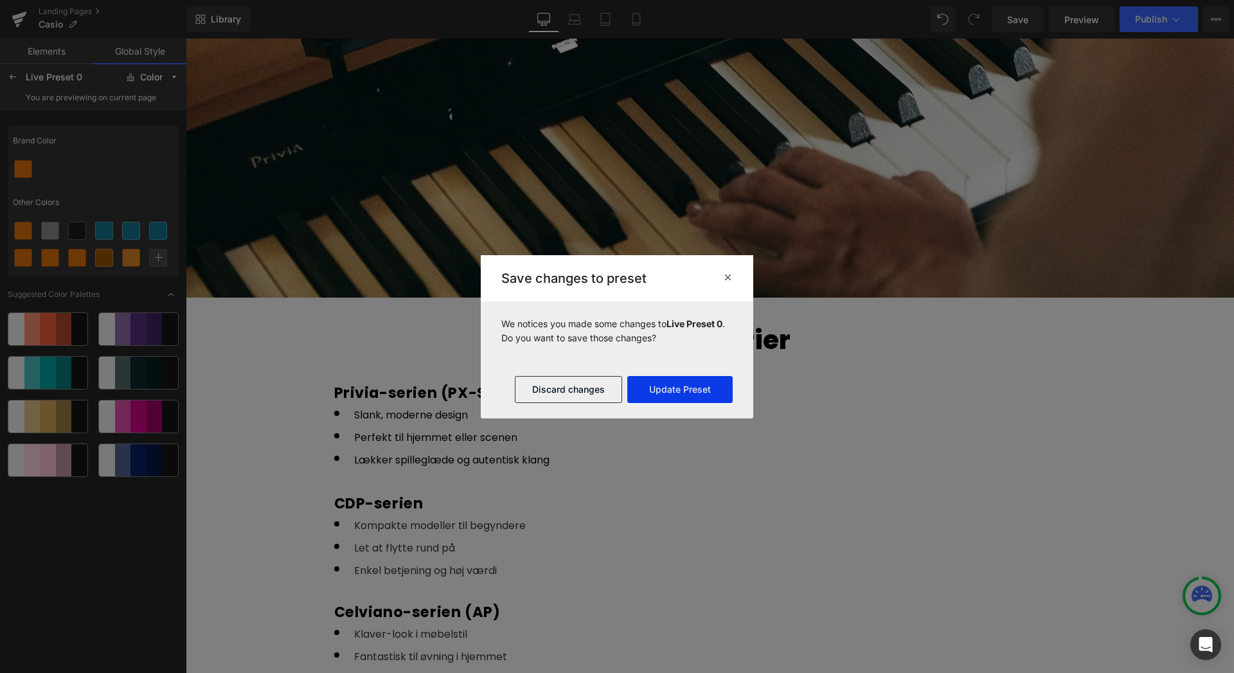
click at [671, 396] on button "Update Preset" at bounding box center [679, 389] width 105 height 27
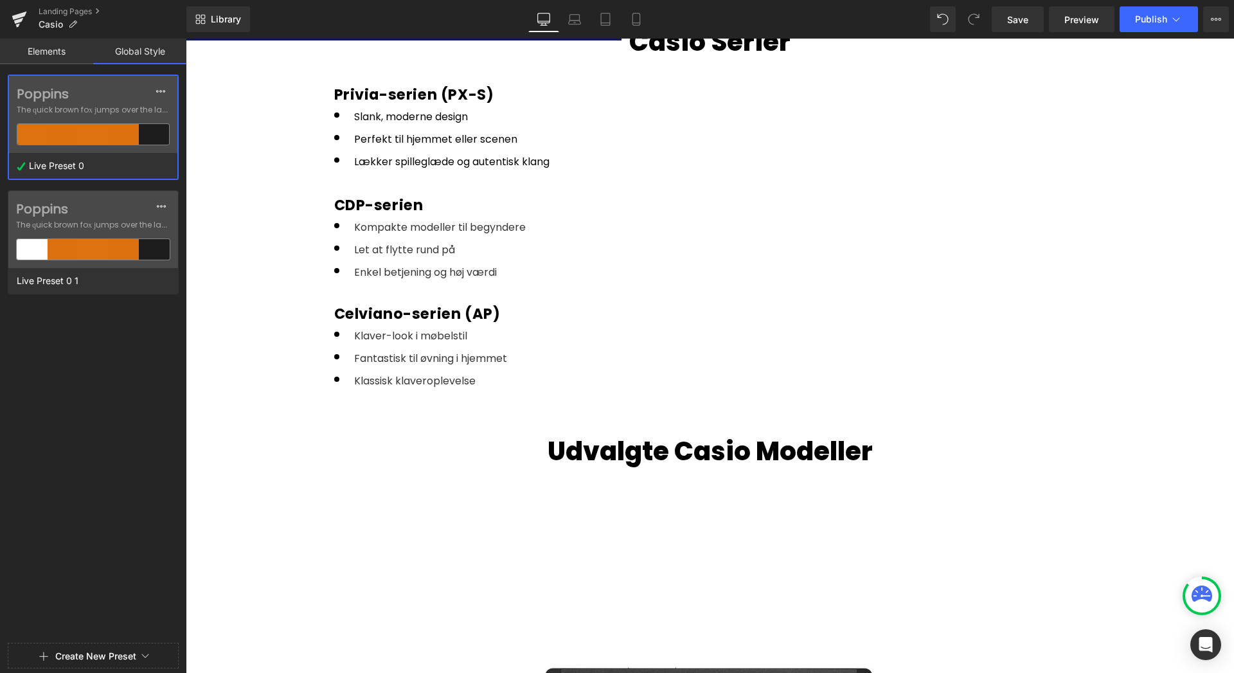
scroll to position [1782, 0]
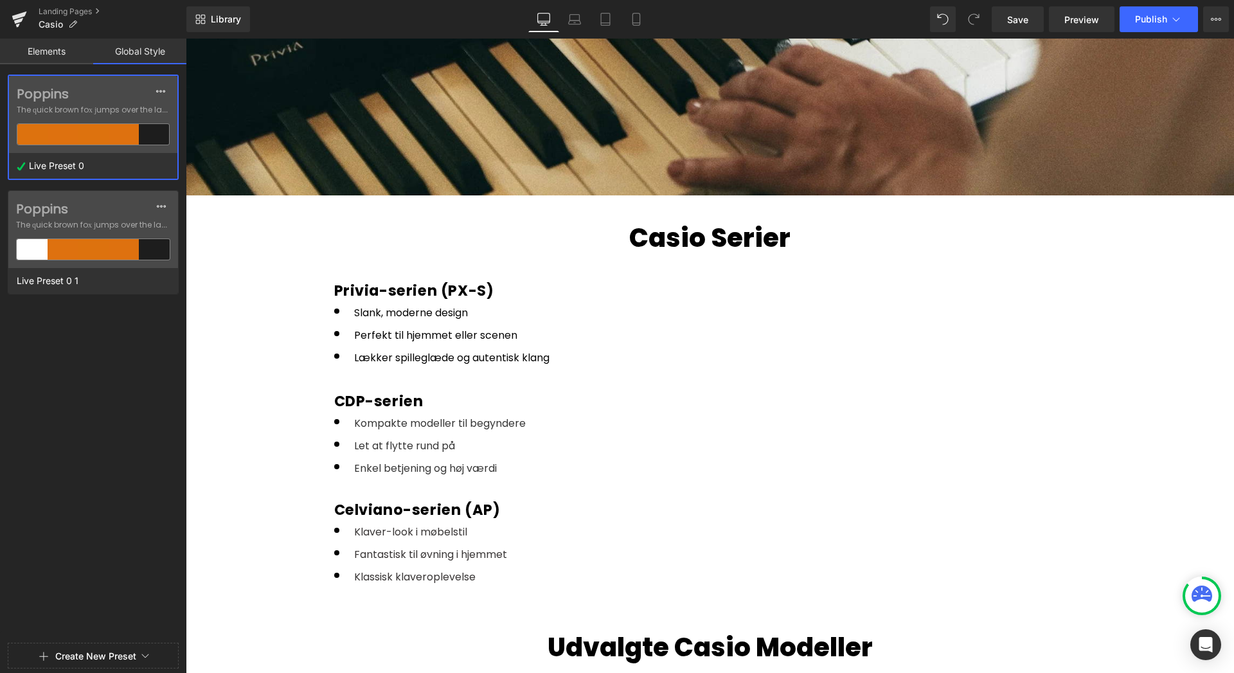
click at [130, 107] on span "The quick brown fox jumps over the lazy..." at bounding box center [93, 110] width 153 height 12
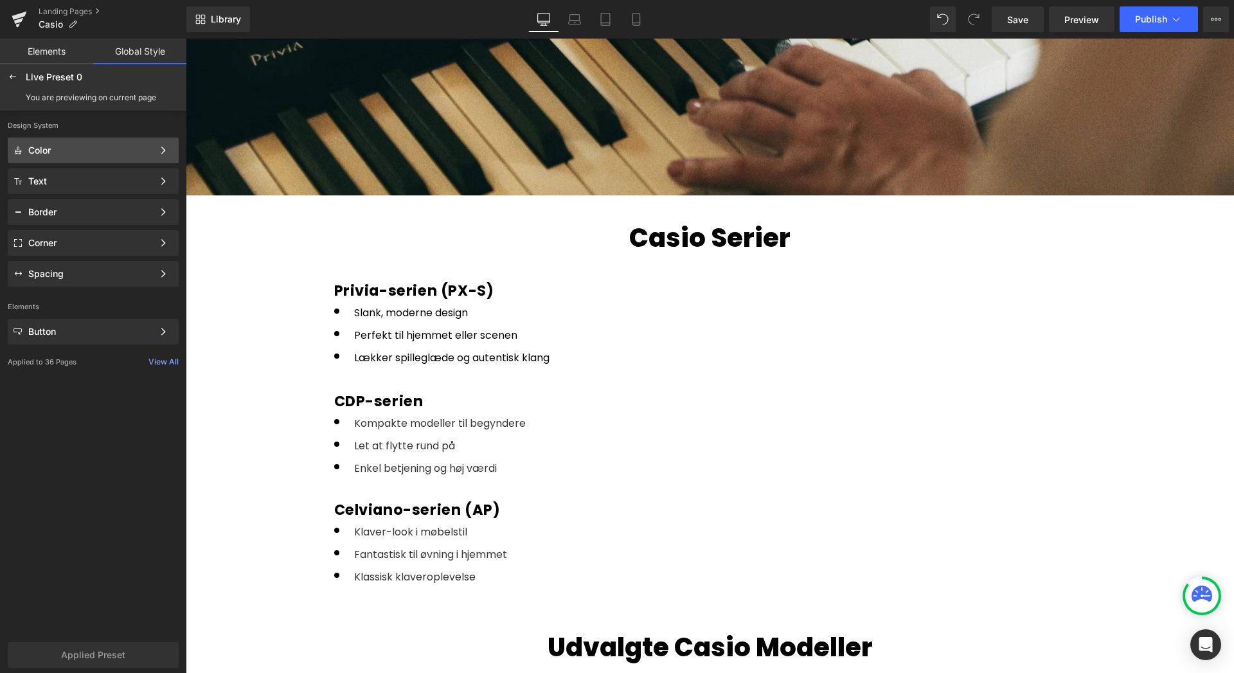
click at [132, 150] on div "Color" at bounding box center [90, 150] width 125 height 10
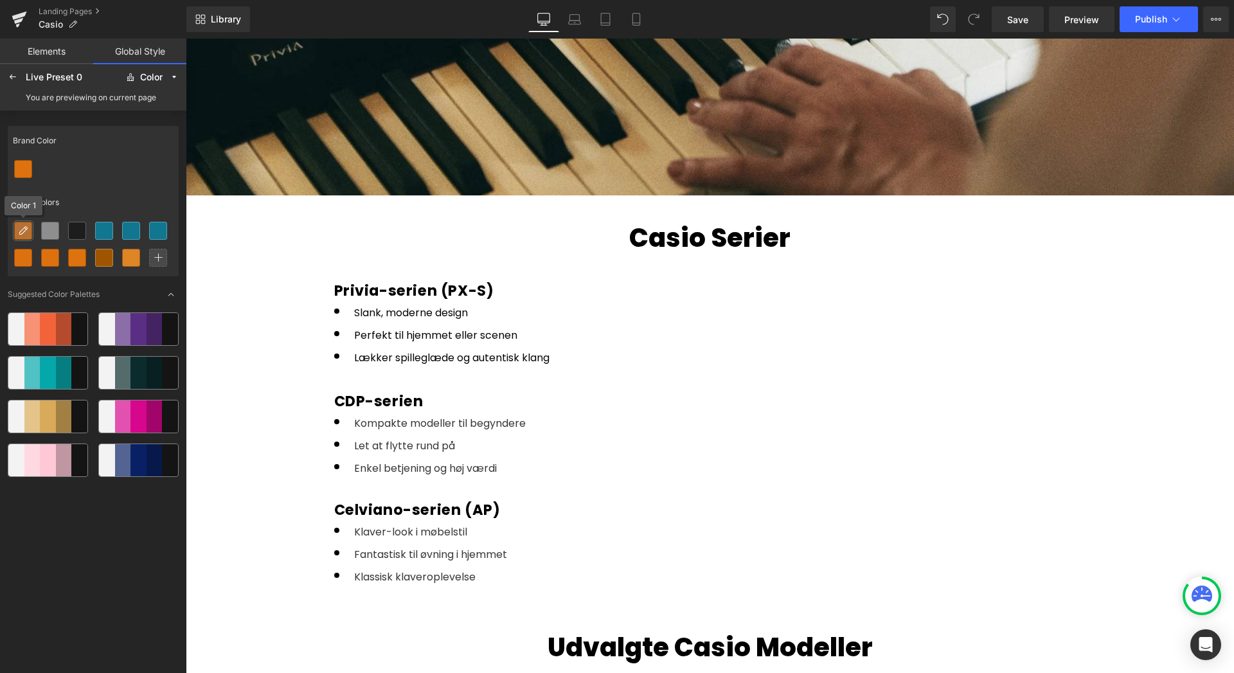
click at [24, 233] on icon at bounding box center [23, 231] width 10 height 10
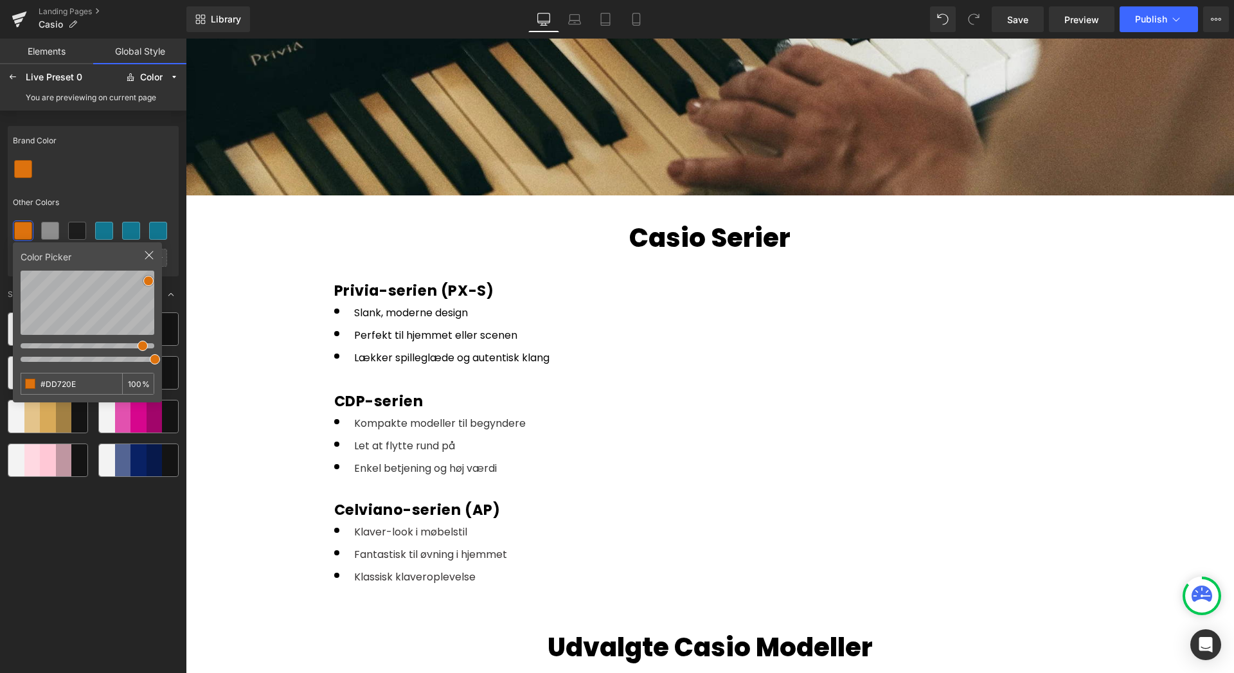
type input "#FFFFFF"
click at [0, 237] on div "Brand Color Other Colors Color Picker #FFFFFF 100 % Suggested Color Palettes" at bounding box center [93, 391] width 186 height 560
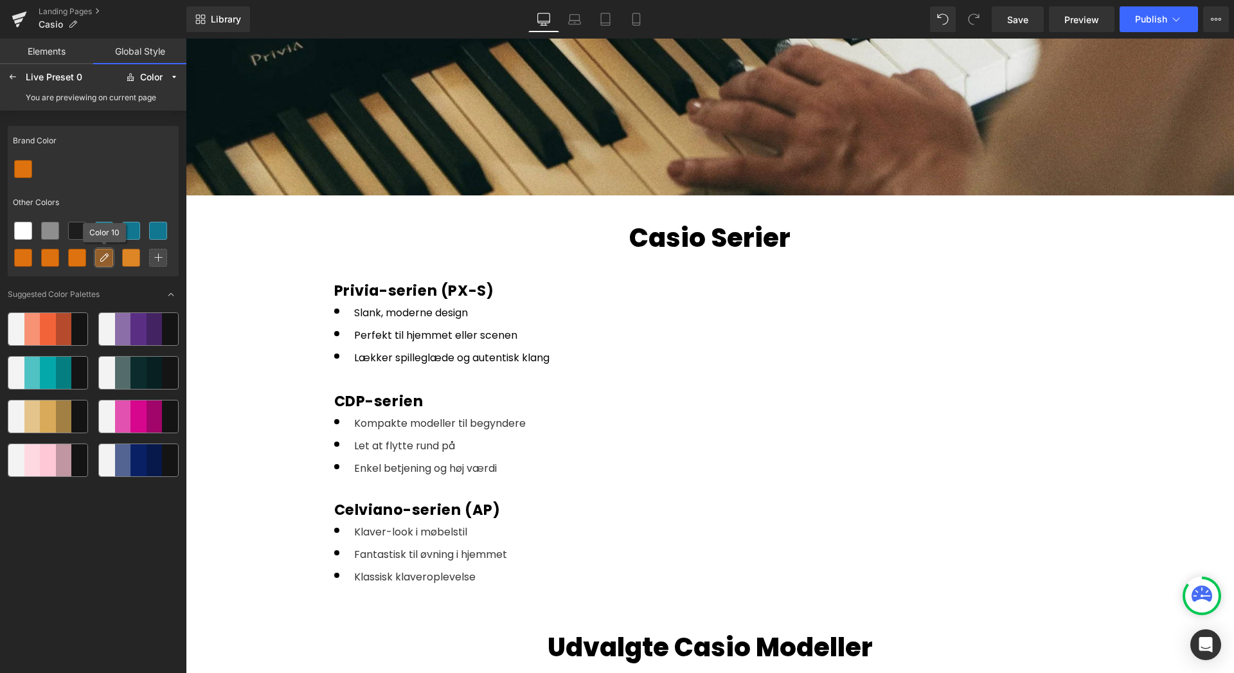
click at [100, 260] on icon at bounding box center [104, 258] width 10 height 10
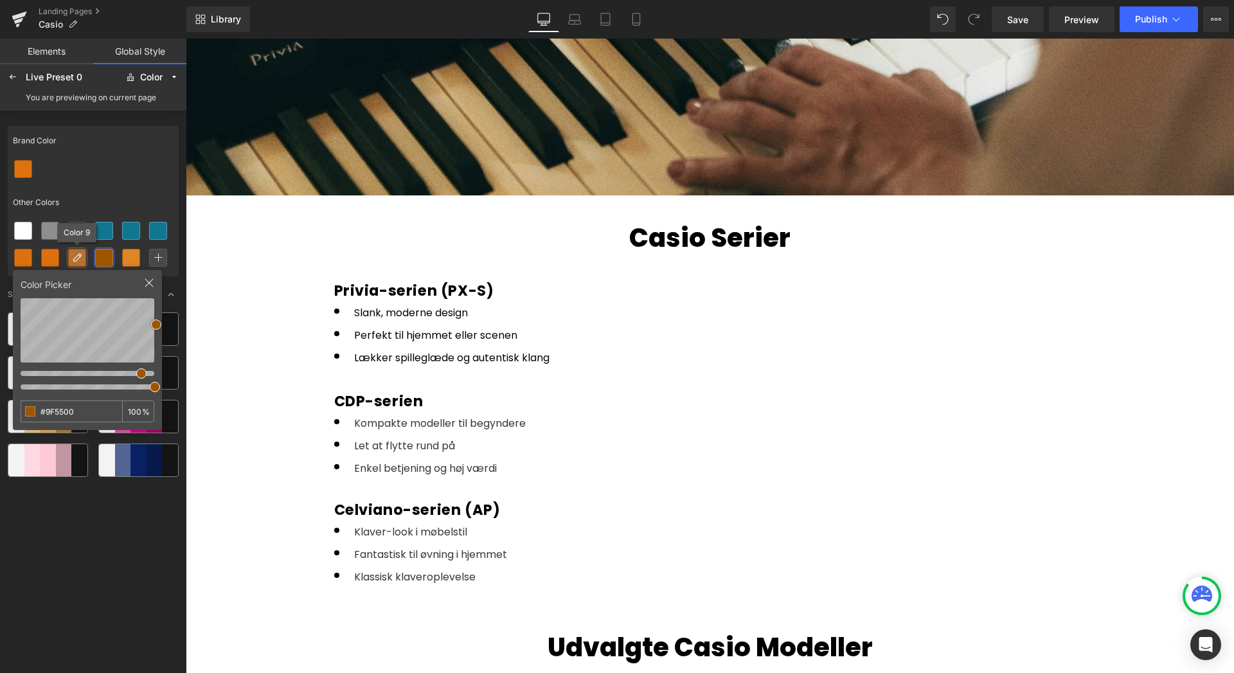
click at [71, 254] on div at bounding box center [77, 257] width 17 height 17
type input "0"
click at [0, 388] on div "Brand Color Other Colors Color Picker #DD720E 0 % Suggested Color Palettes" at bounding box center [93, 391] width 186 height 560
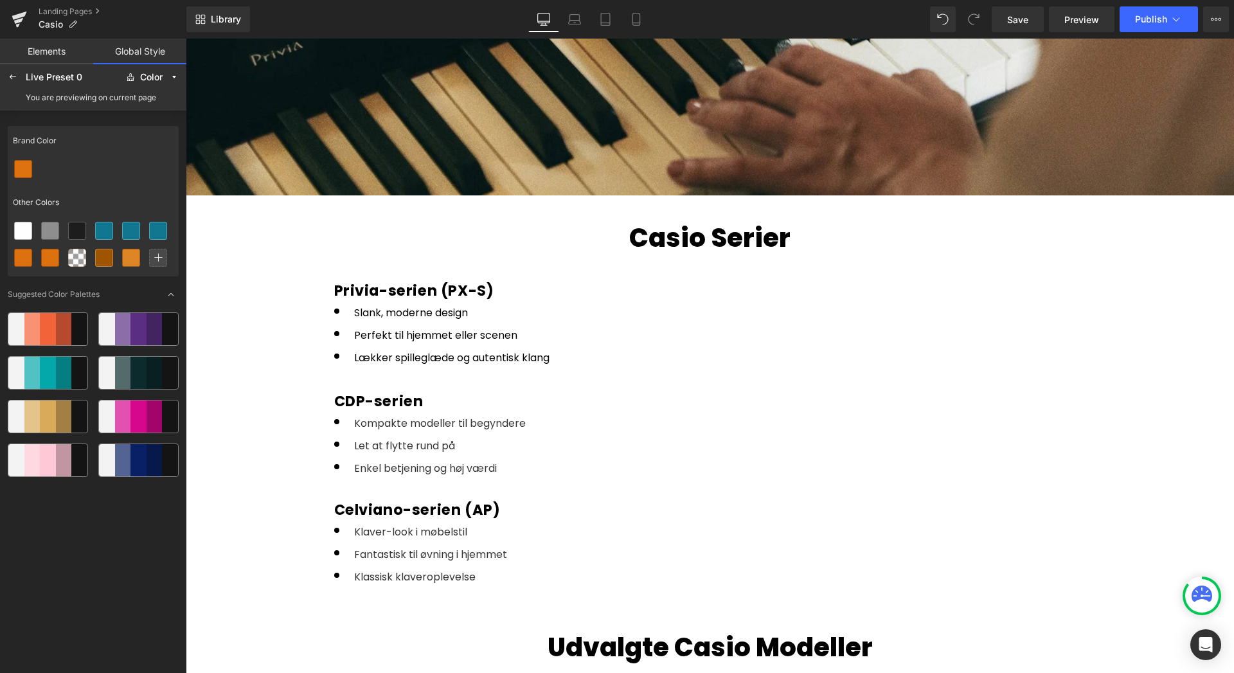
click at [128, 176] on div at bounding box center [93, 169] width 171 height 27
click at [48, 53] on link "Elements" at bounding box center [46, 52] width 93 height 26
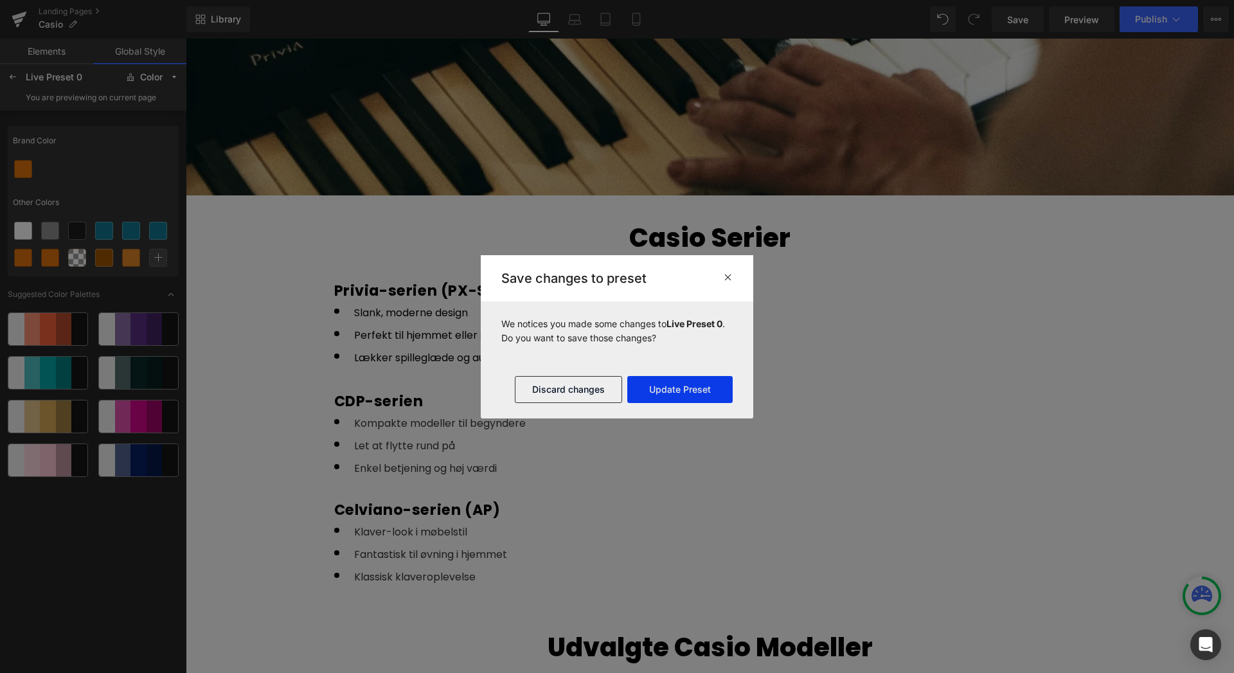
click at [677, 388] on button "Update Preset" at bounding box center [679, 389] width 105 height 27
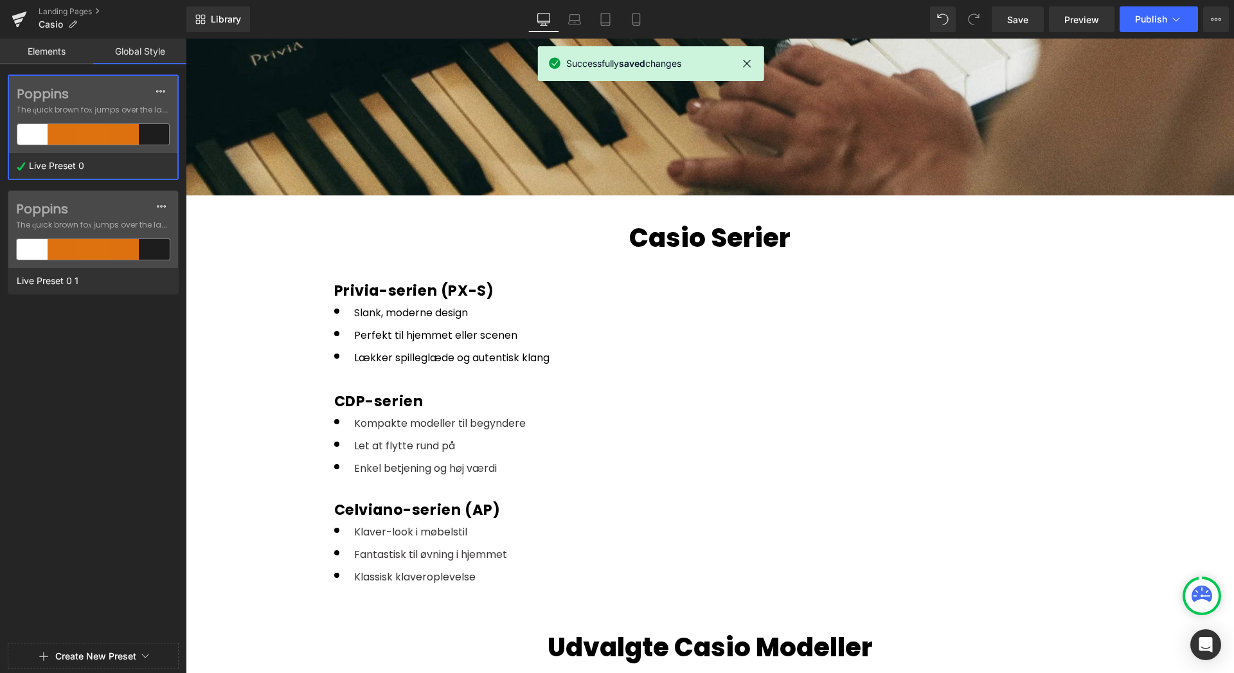
click at [48, 55] on link "Elements" at bounding box center [46, 52] width 93 height 26
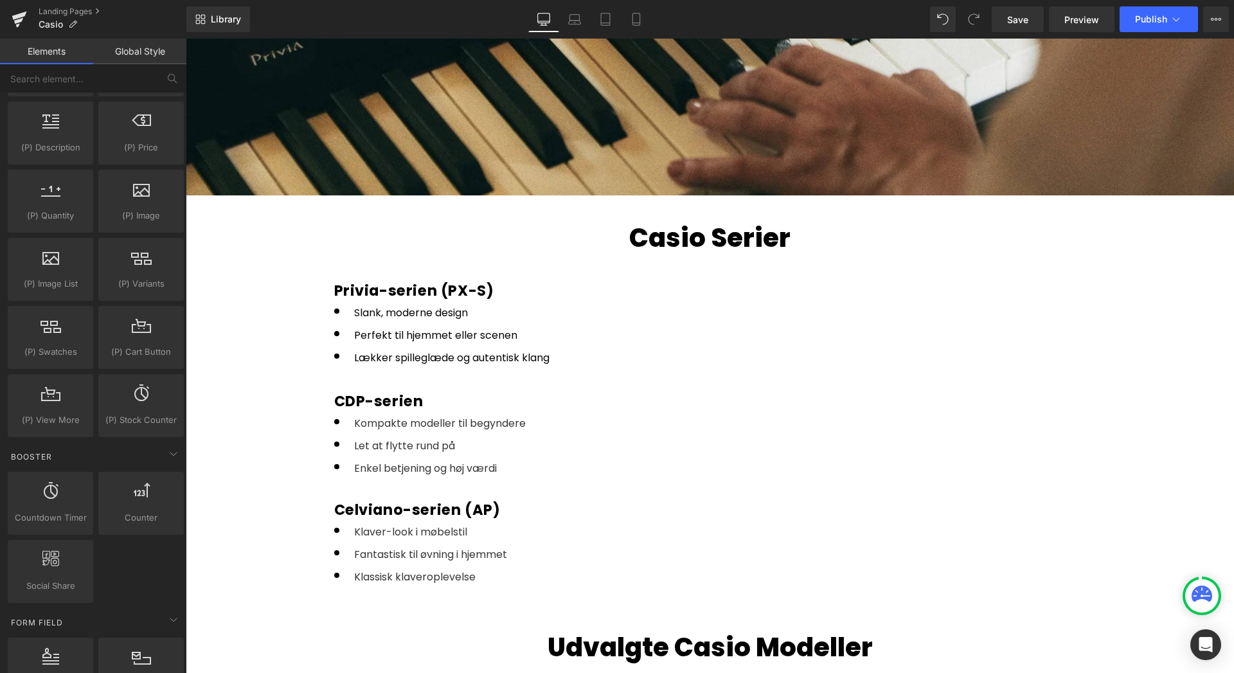
scroll to position [0, 0]
